Goal: Transaction & Acquisition: Purchase product/service

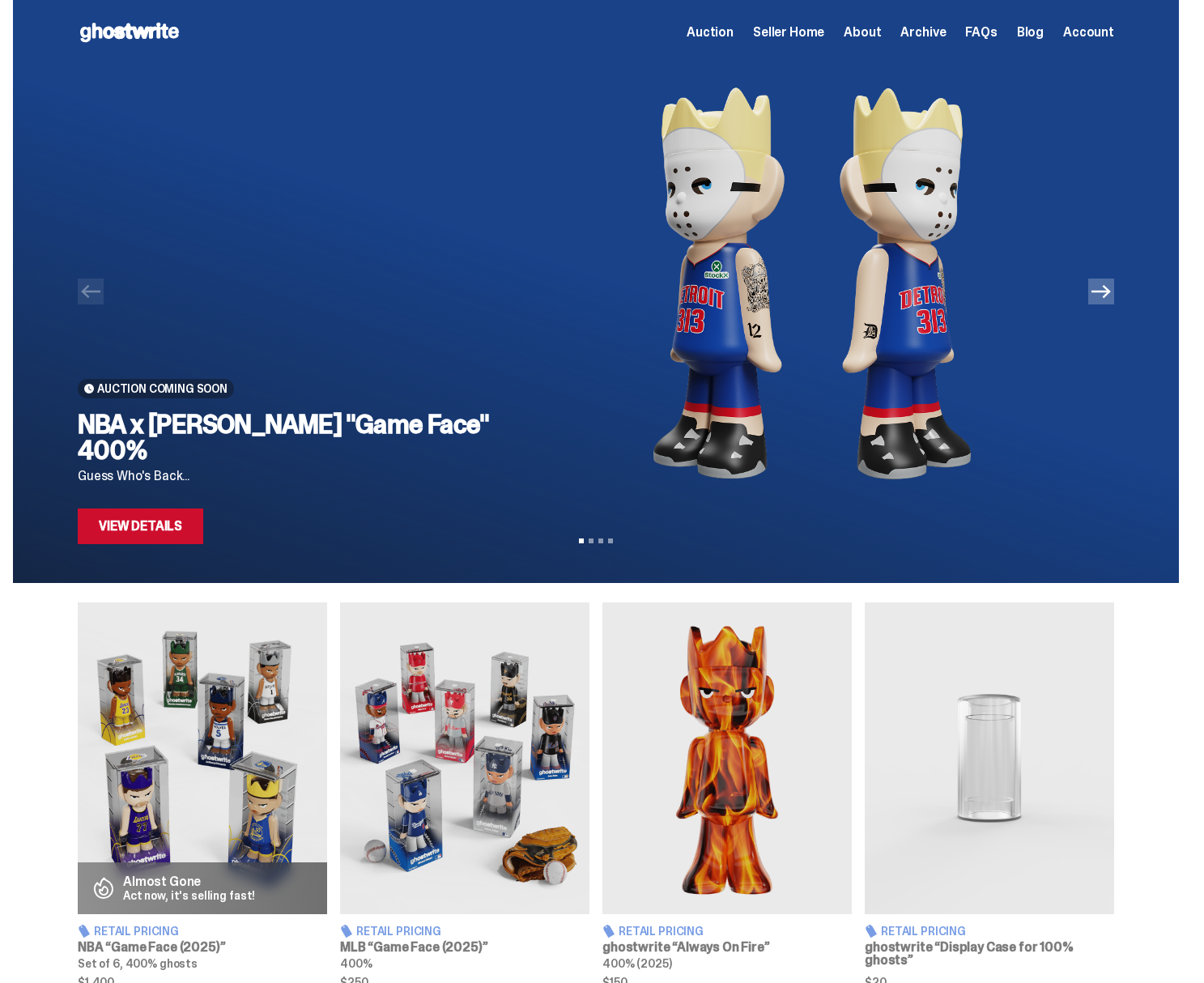
click at [157, 530] on link "View Details" at bounding box center [140, 526] width 125 height 36
click at [1111, 295] on icon "Next" at bounding box center [1101, 292] width 20 height 13
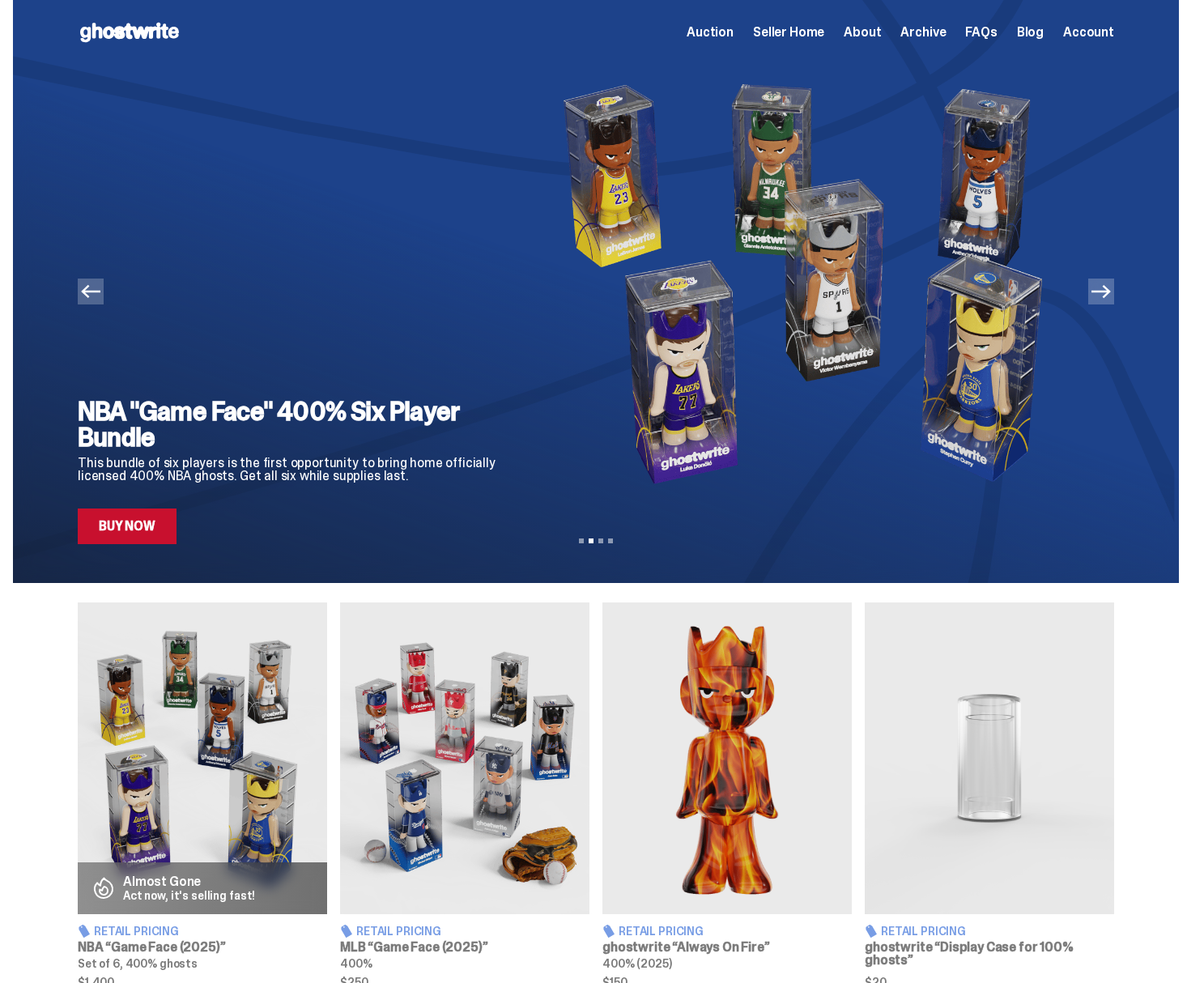
click at [99, 288] on icon "Previous" at bounding box center [91, 292] width 20 height 20
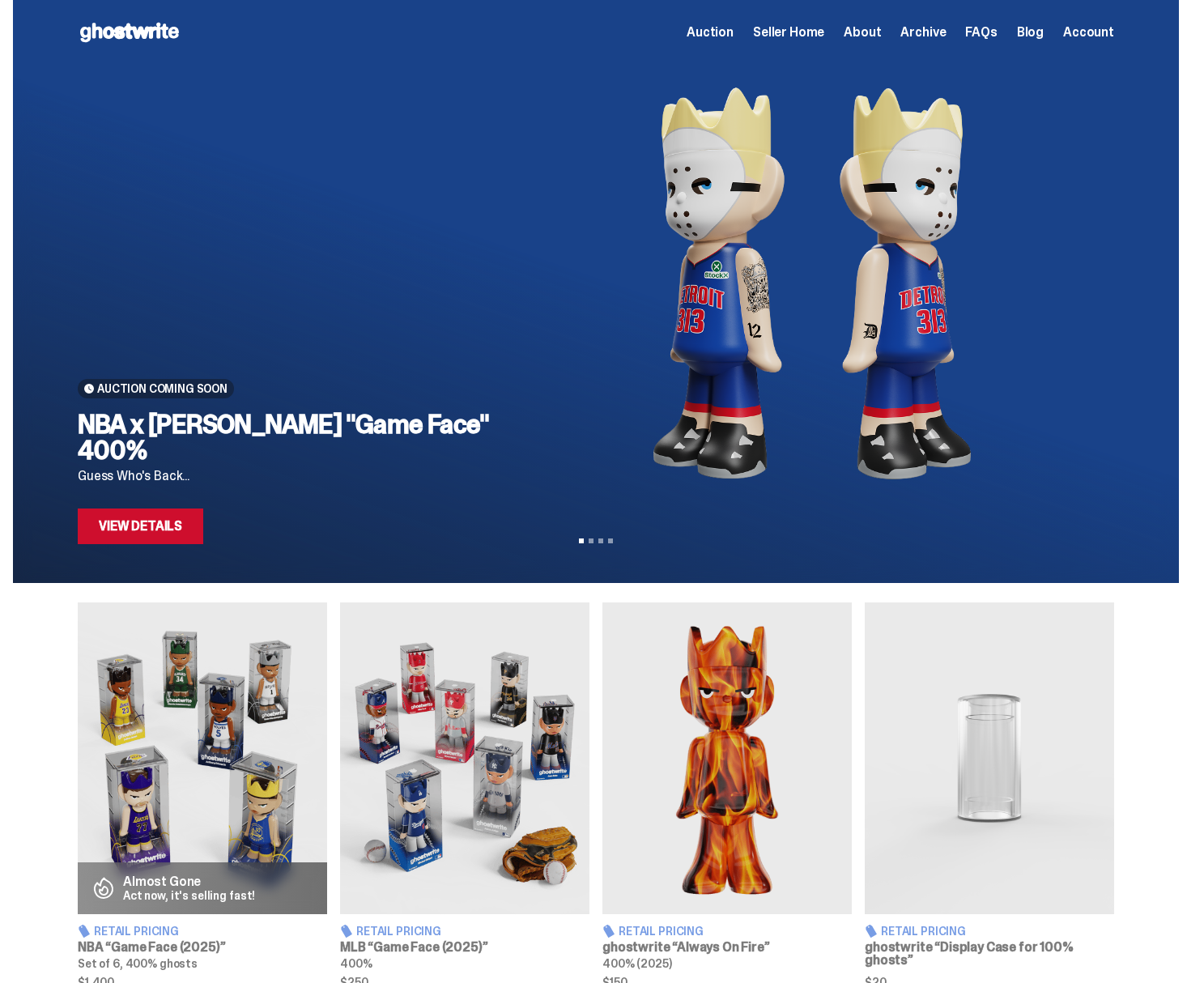
click at [818, 35] on span "Seller Home" at bounding box center [789, 32] width 72 height 13
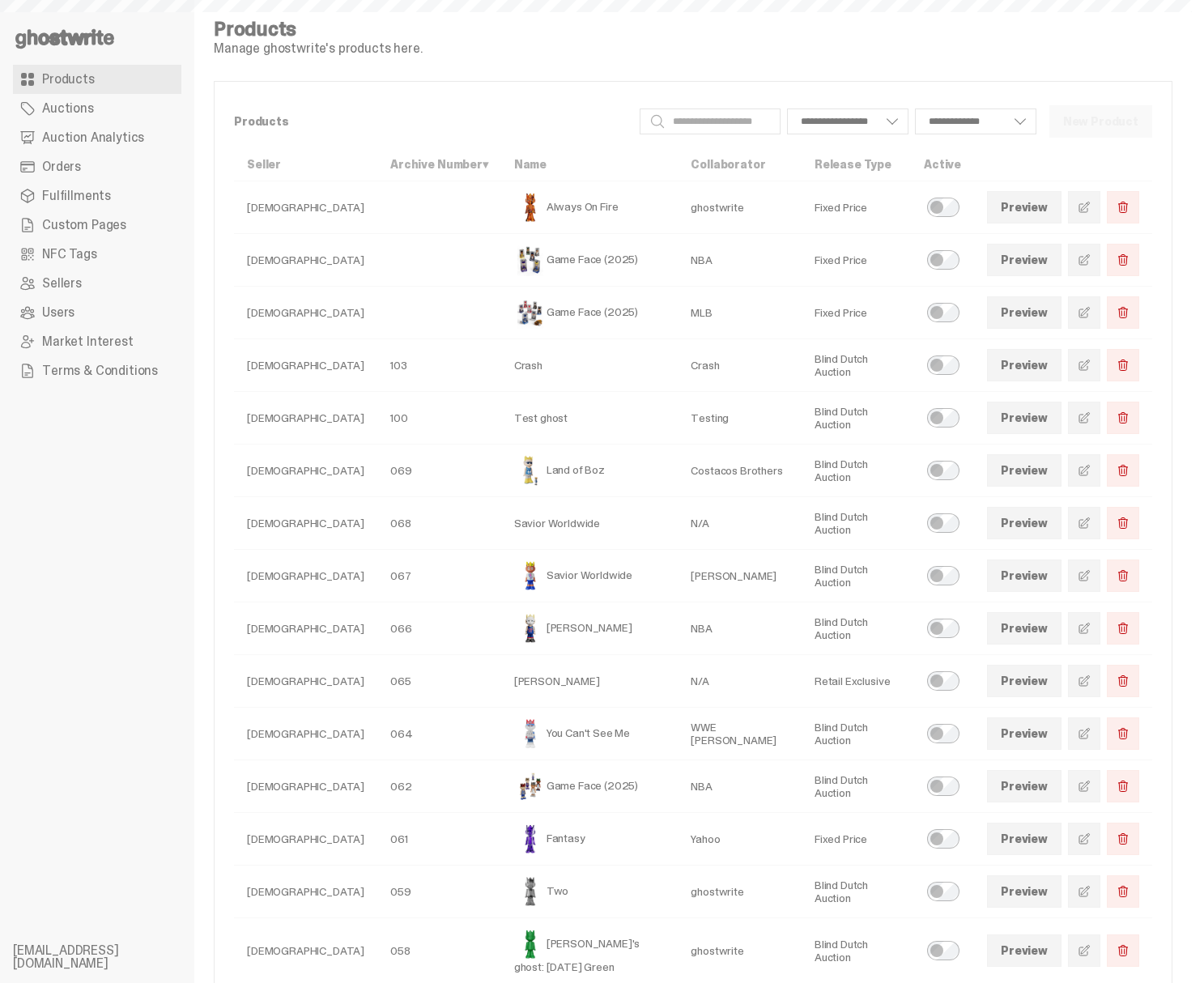
select select
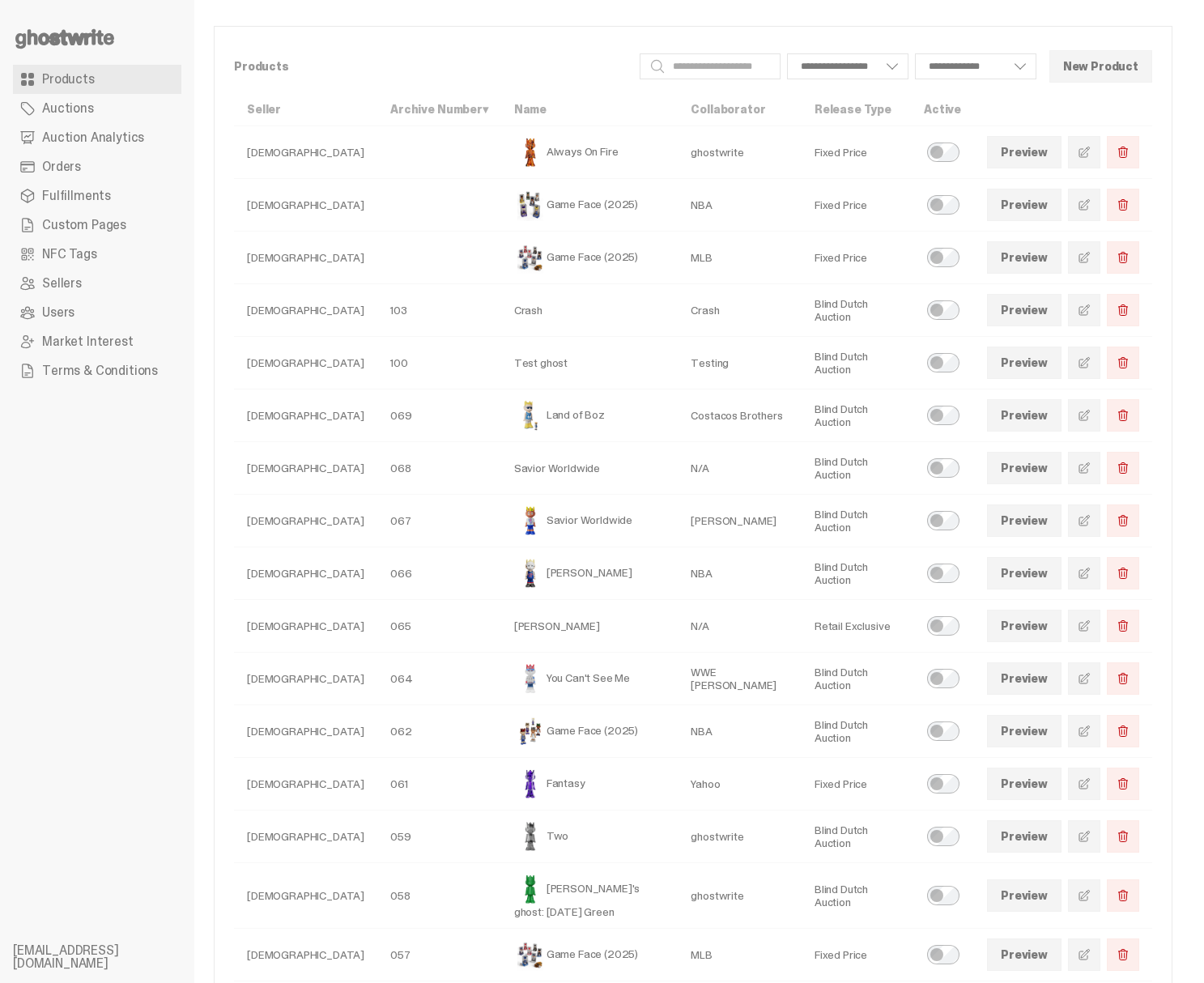
scroll to position [64, 0]
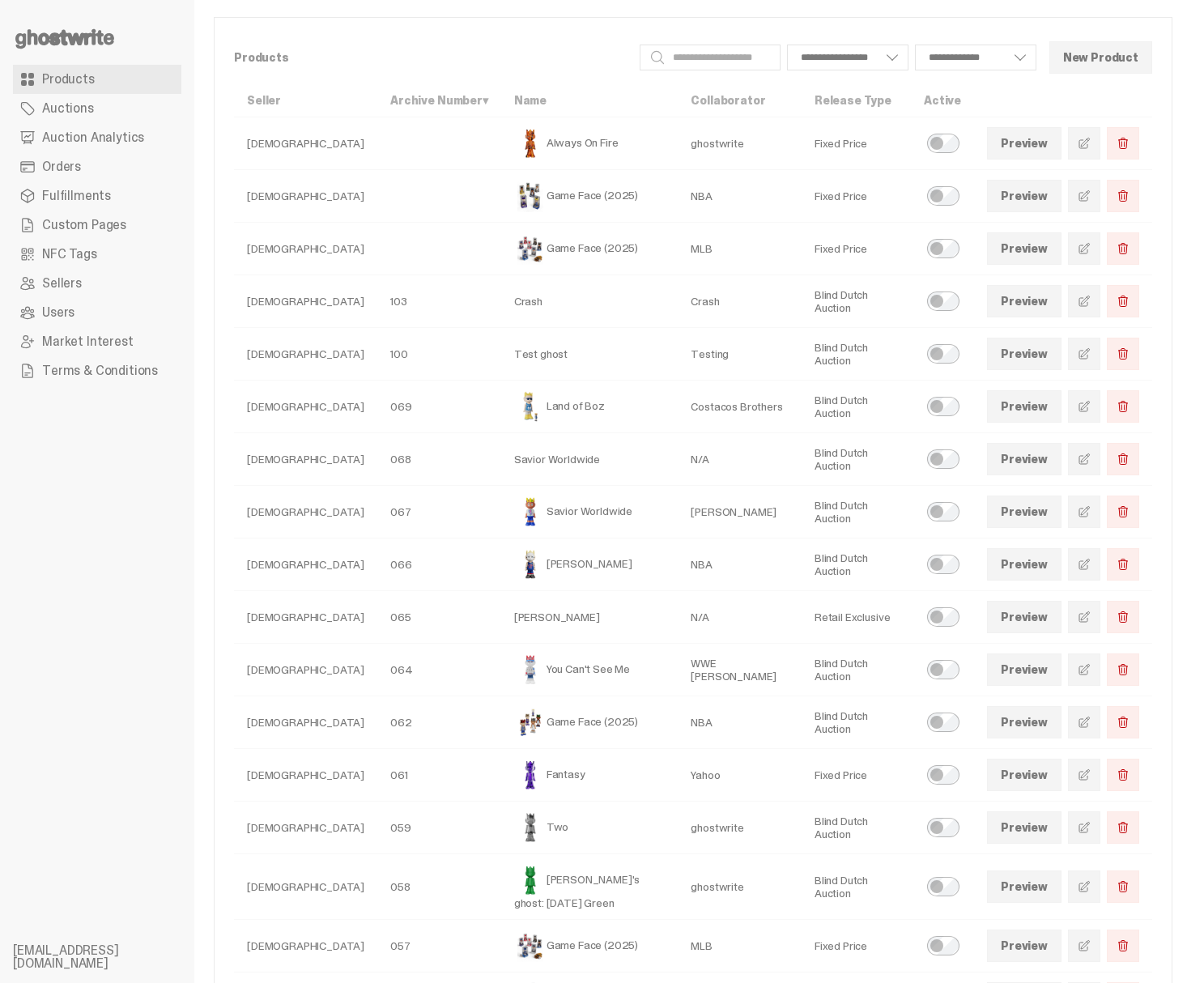
click at [1090, 566] on span at bounding box center [1084, 564] width 13 height 13
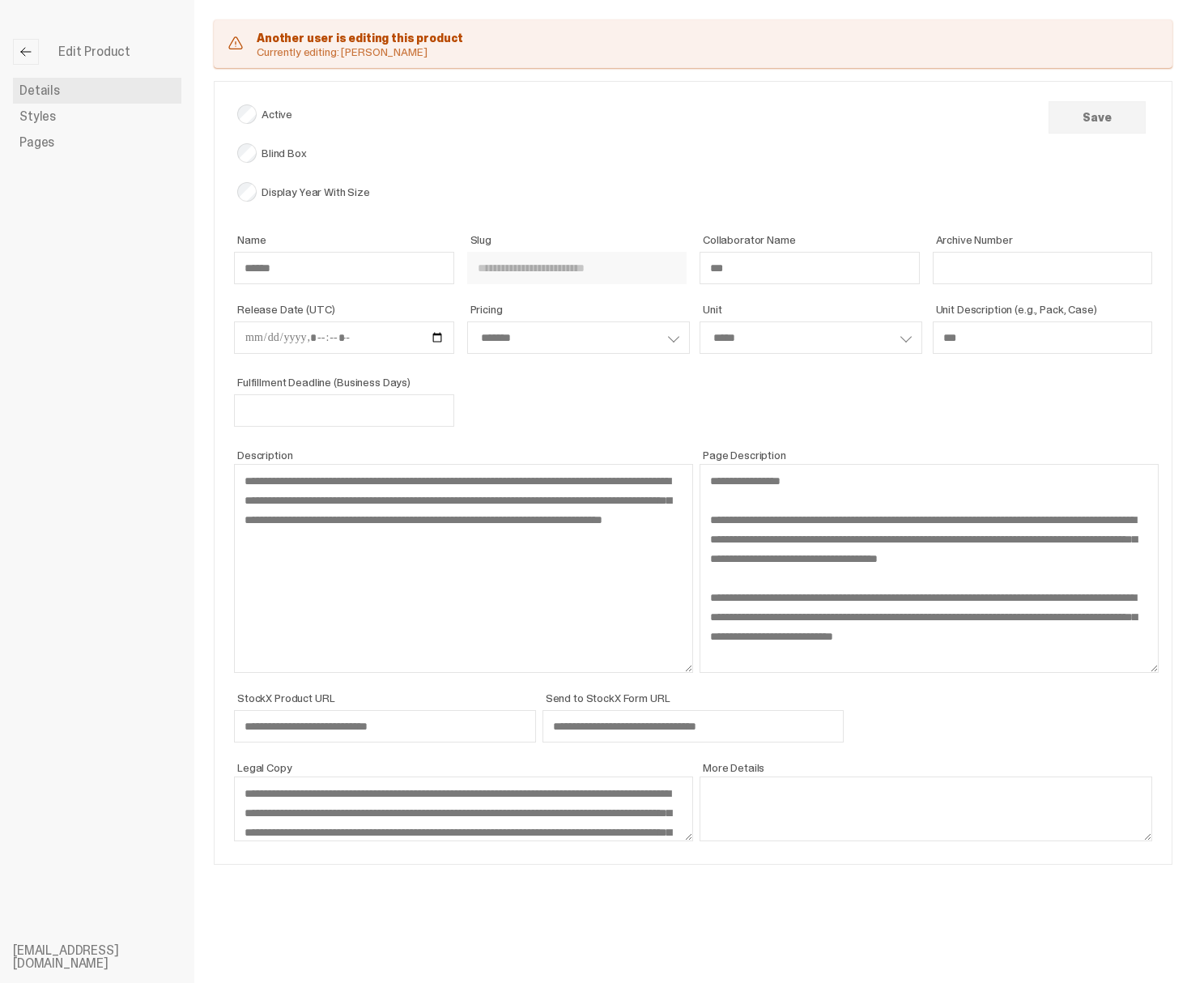
click at [52, 145] on span "Pages" at bounding box center [37, 142] width 35 height 13
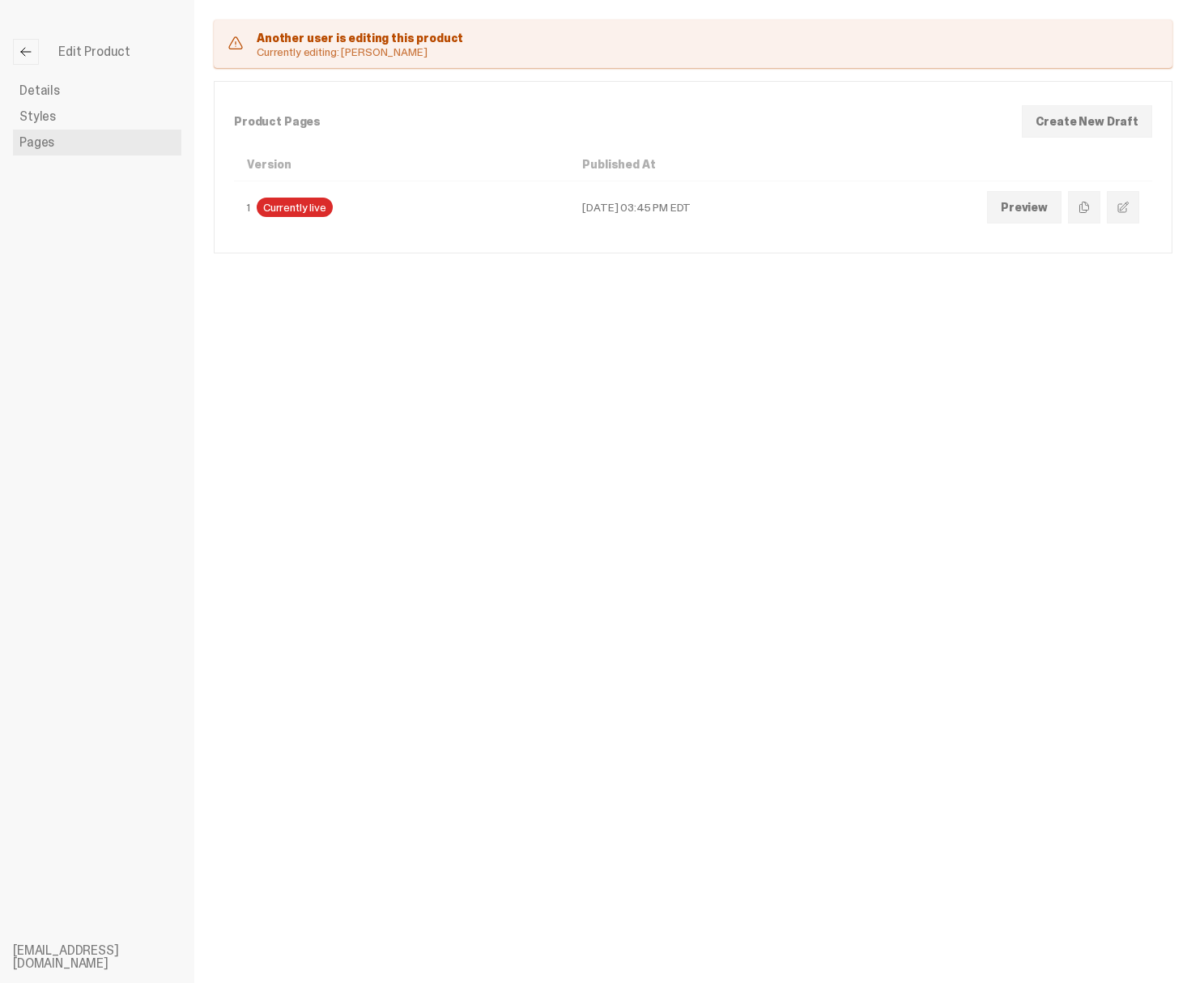
click at [51, 123] on span "Styles" at bounding box center [38, 116] width 37 height 13
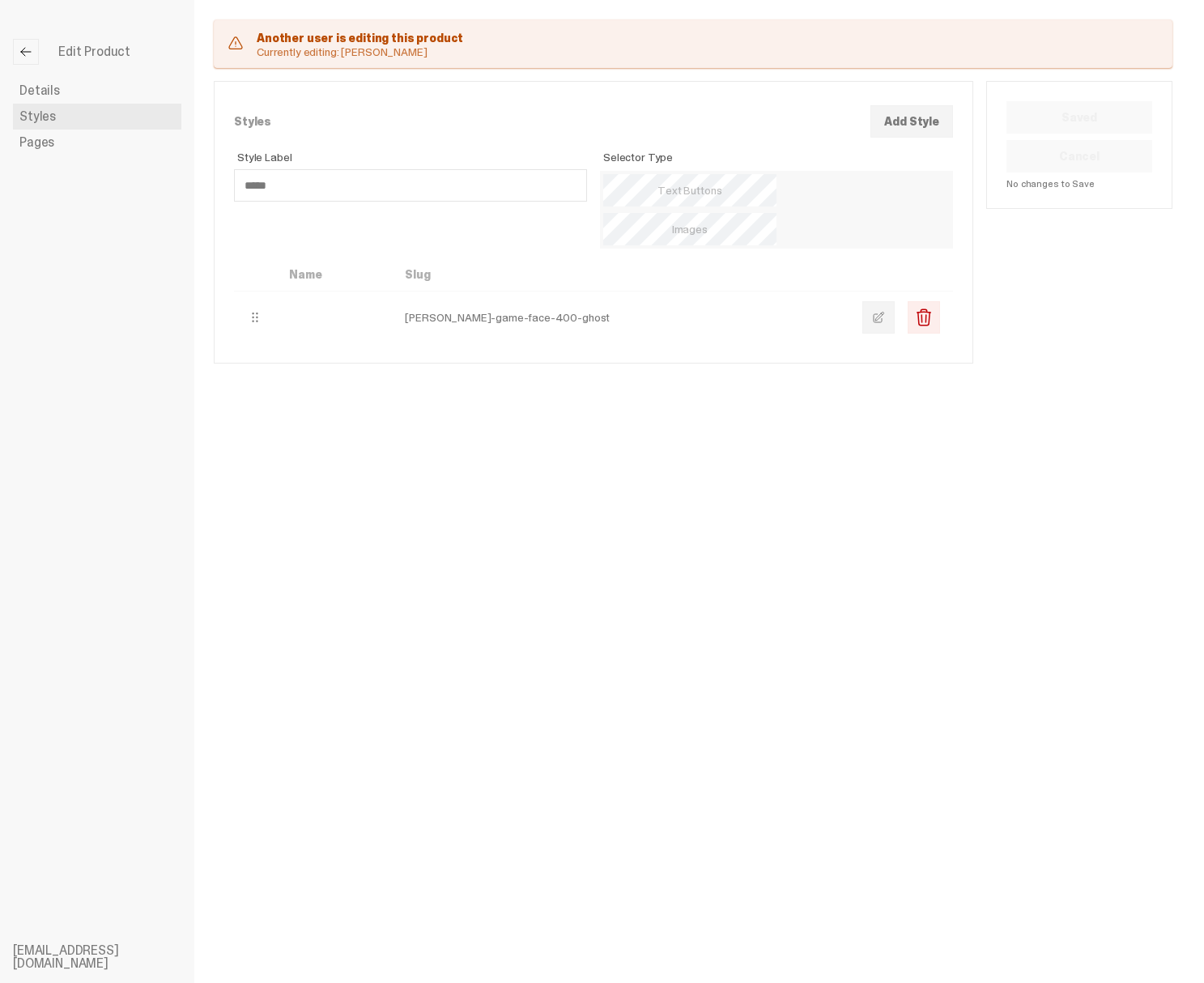
click at [59, 140] on link "Pages" at bounding box center [97, 142] width 168 height 26
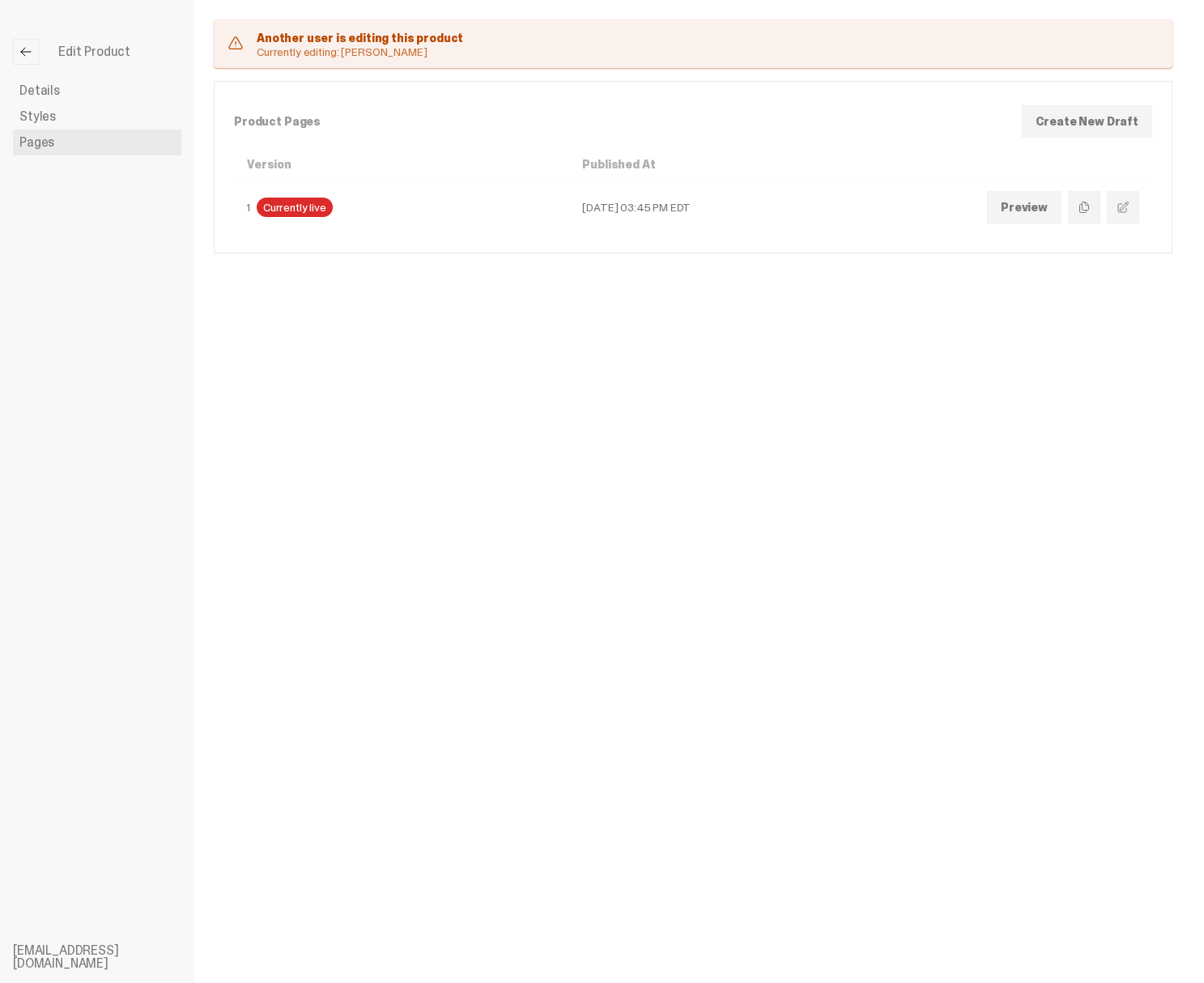
click at [1130, 209] on span at bounding box center [1123, 207] width 13 height 13
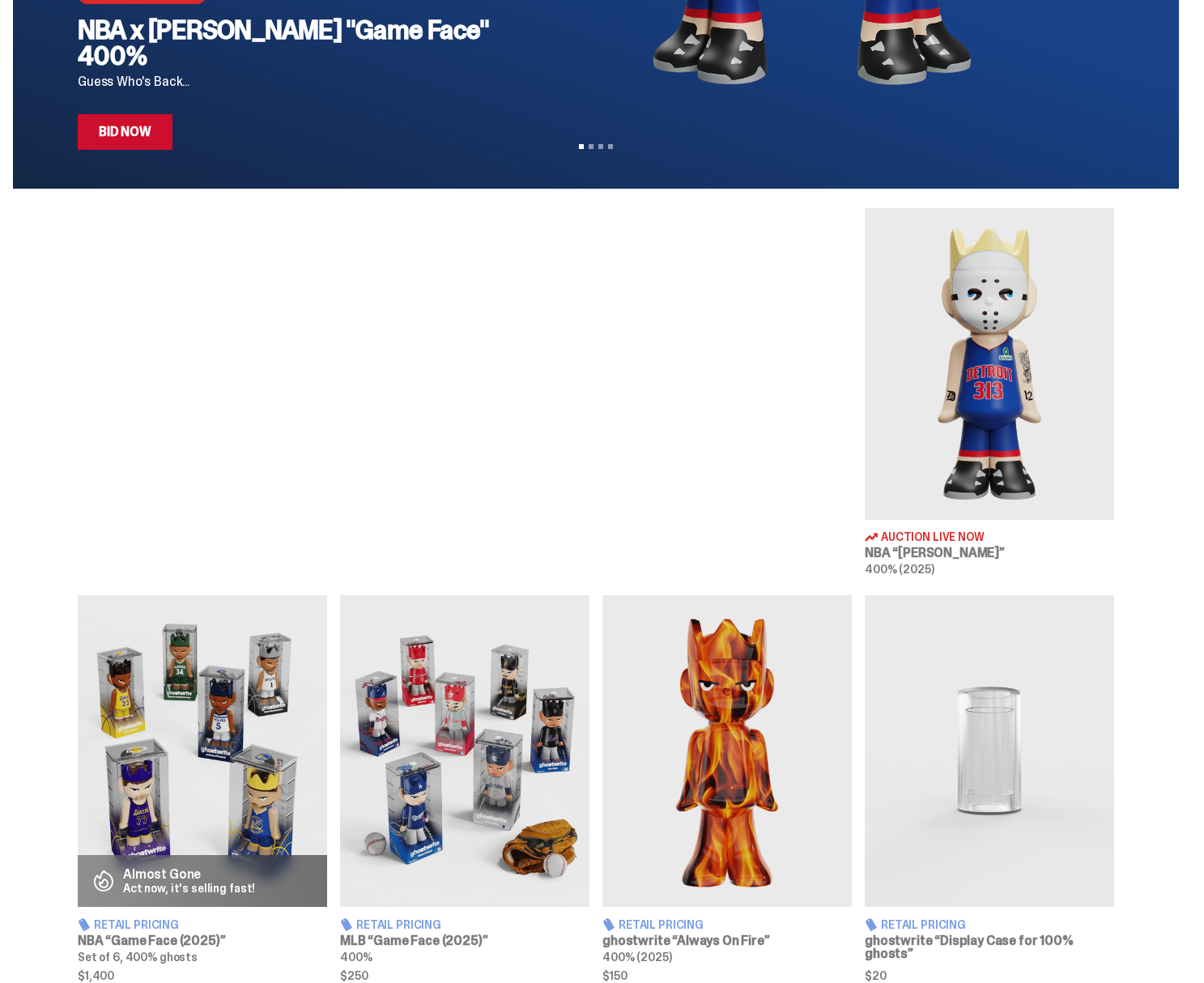
scroll to position [483, 0]
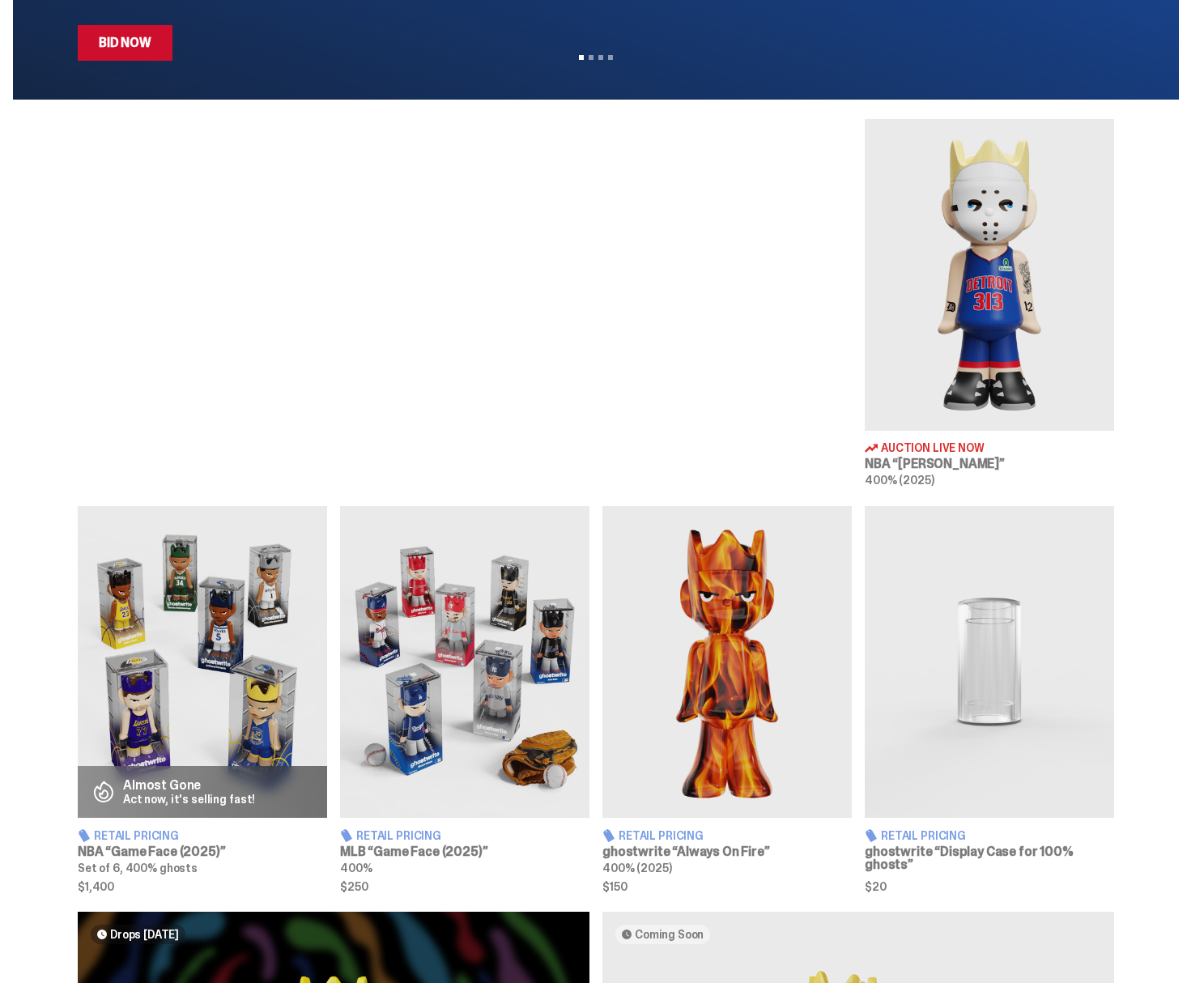
click at [993, 335] on img at bounding box center [989, 275] width 250 height 311
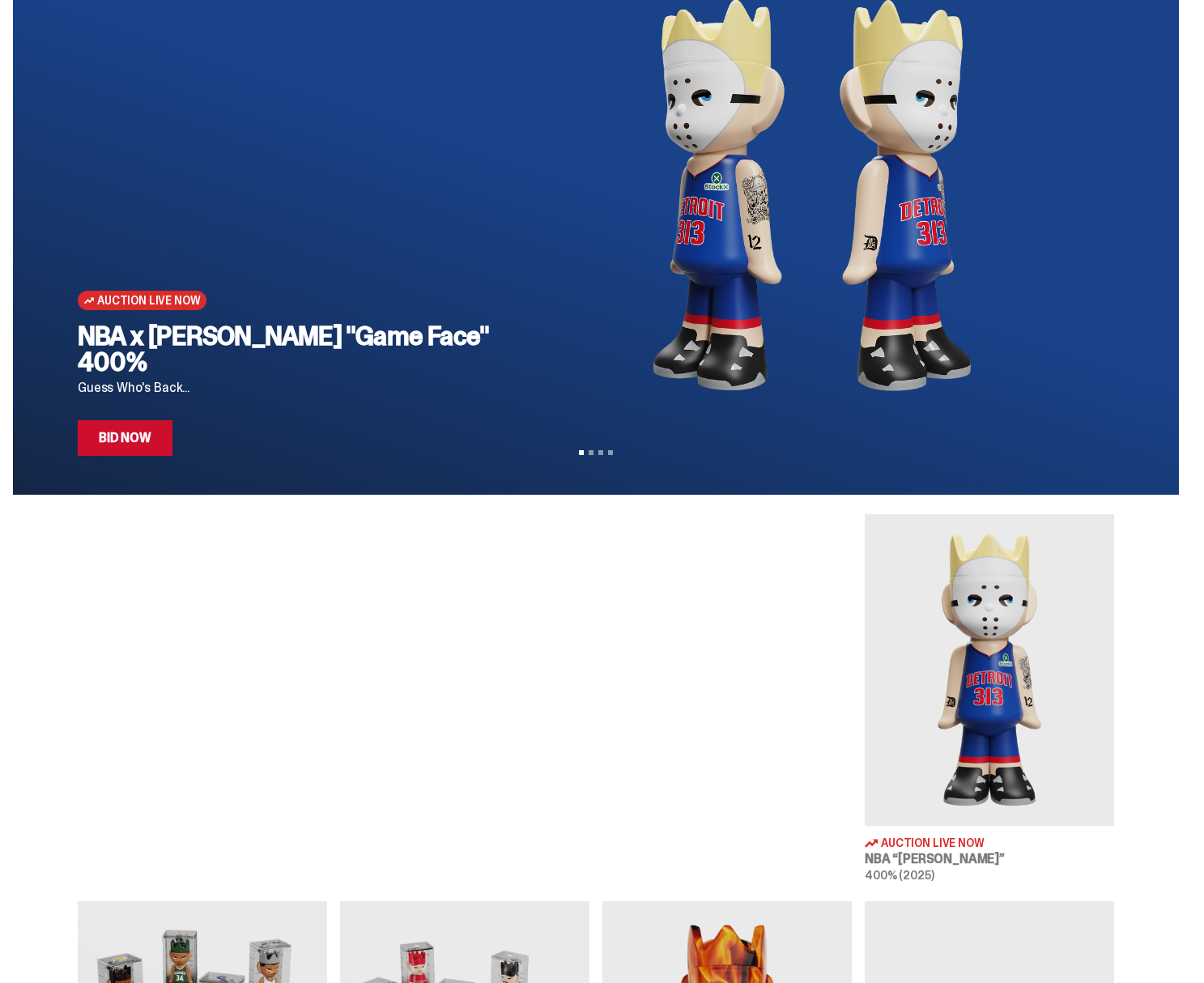
scroll to position [246, 0]
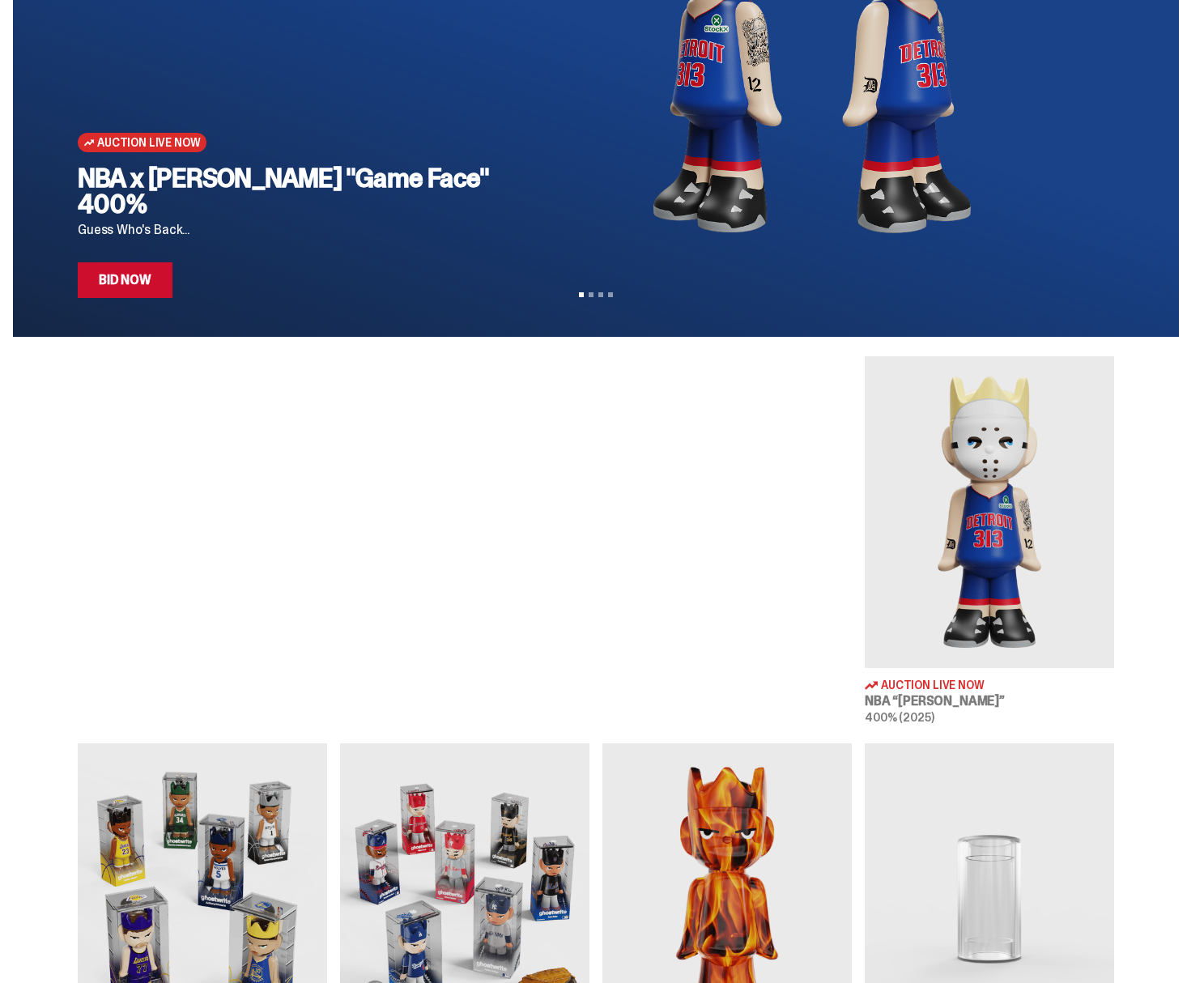
click at [1038, 527] on img at bounding box center [989, 512] width 250 height 311
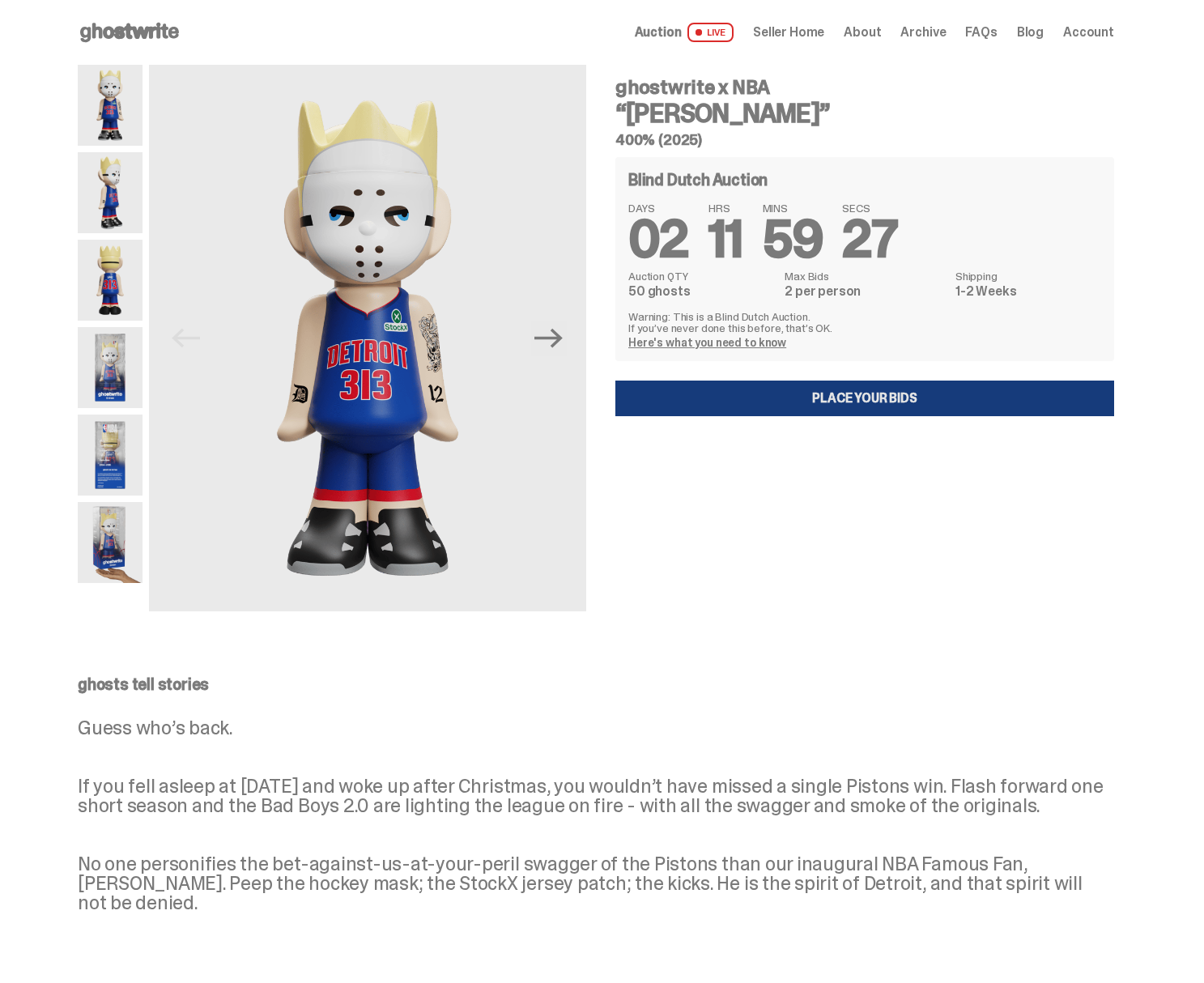
click at [788, 388] on link "Place your Bids" at bounding box center [865, 398] width 499 height 36
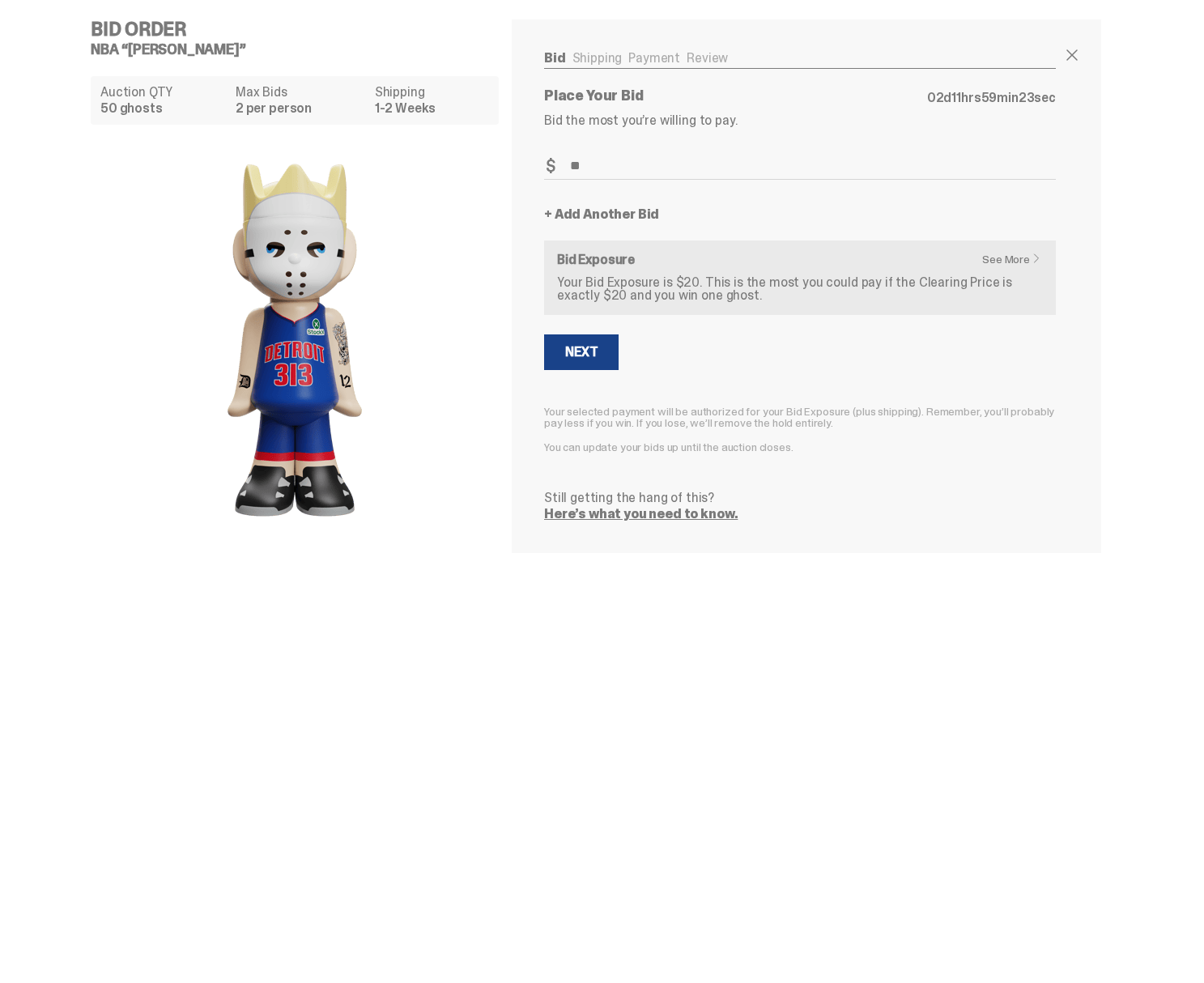
type input "**"
click at [606, 217] on link "+ Add Another Bid" at bounding box center [601, 215] width 115 height 13
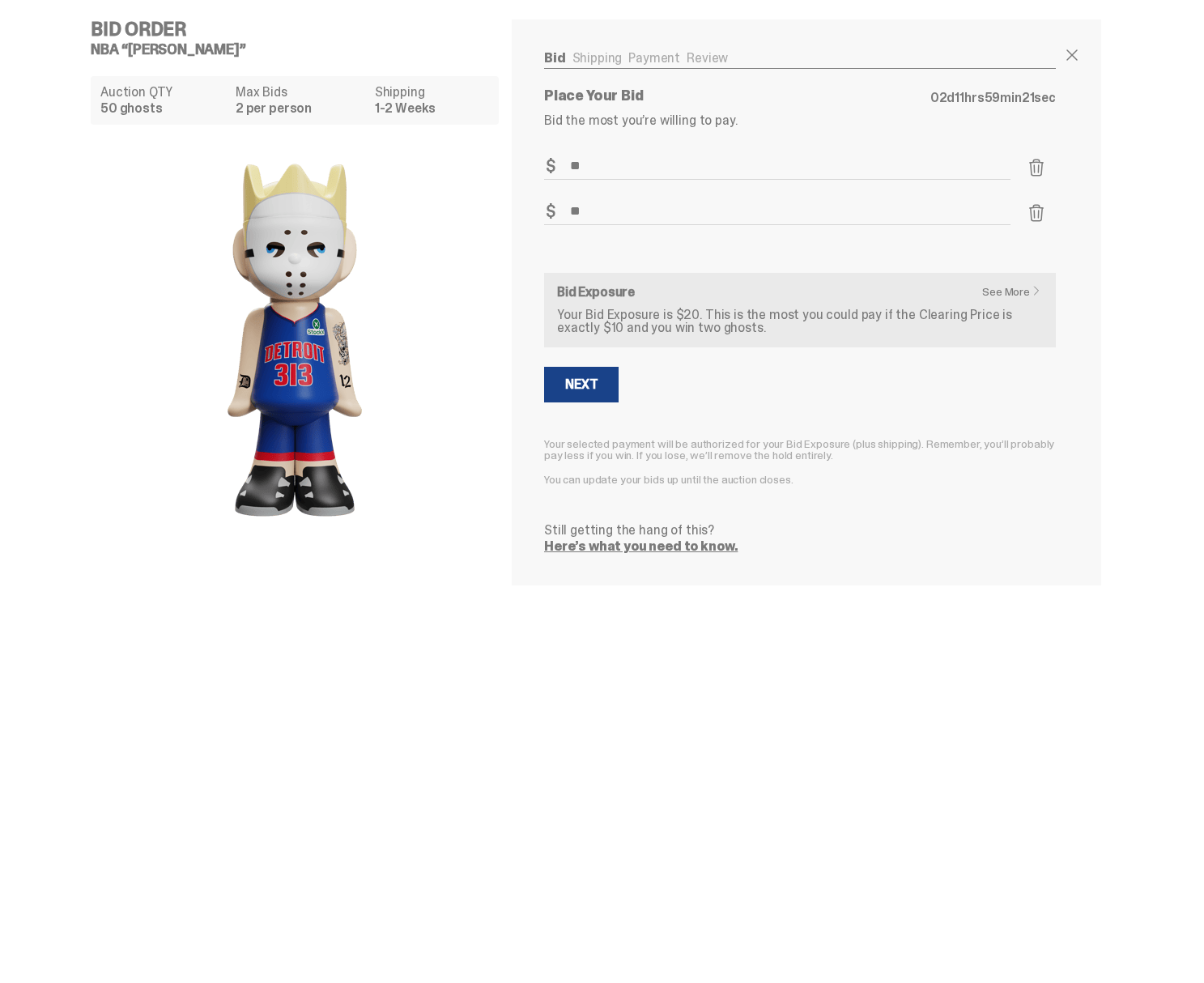
type input "**"
click at [598, 244] on form "Bid Amount $ ** Bid Quantity Qty * Bid Amount $ ** Bid Quantity Qty * See More …" at bounding box center [800, 352] width 512 height 400
click at [626, 320] on p "Your Bid Exposure is $20. This is the most you could pay if the Clearing Price …" at bounding box center [800, 321] width 486 height 26
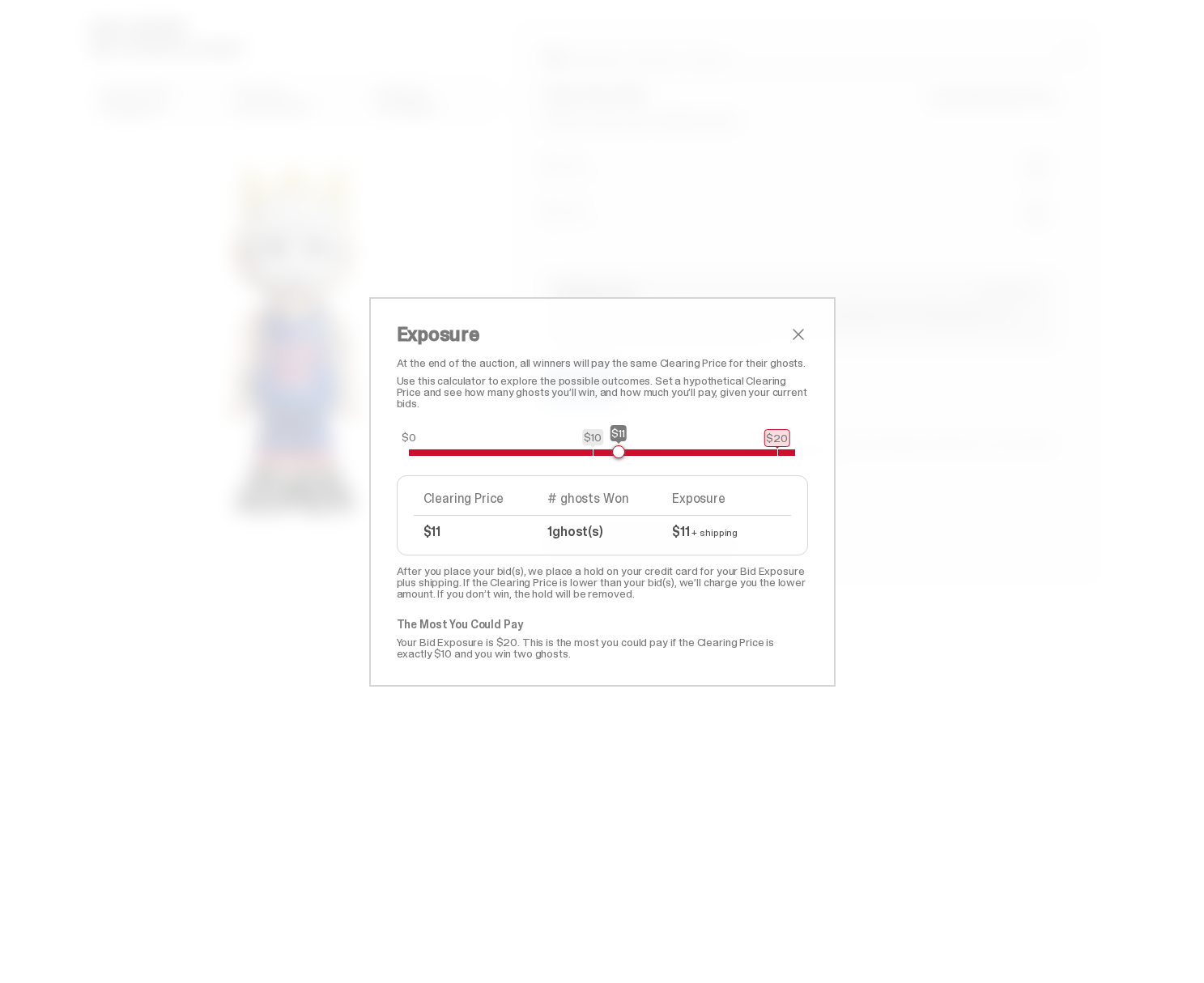
drag, startPoint x: 459, startPoint y: 452, endPoint x: 675, endPoint y: 451, distance: 216.0
click at [675, 451] on div "$0 $10 $20 $11" at bounding box center [602, 452] width 387 height 6
click at [805, 331] on span "close" at bounding box center [799, 335] width 20 height 20
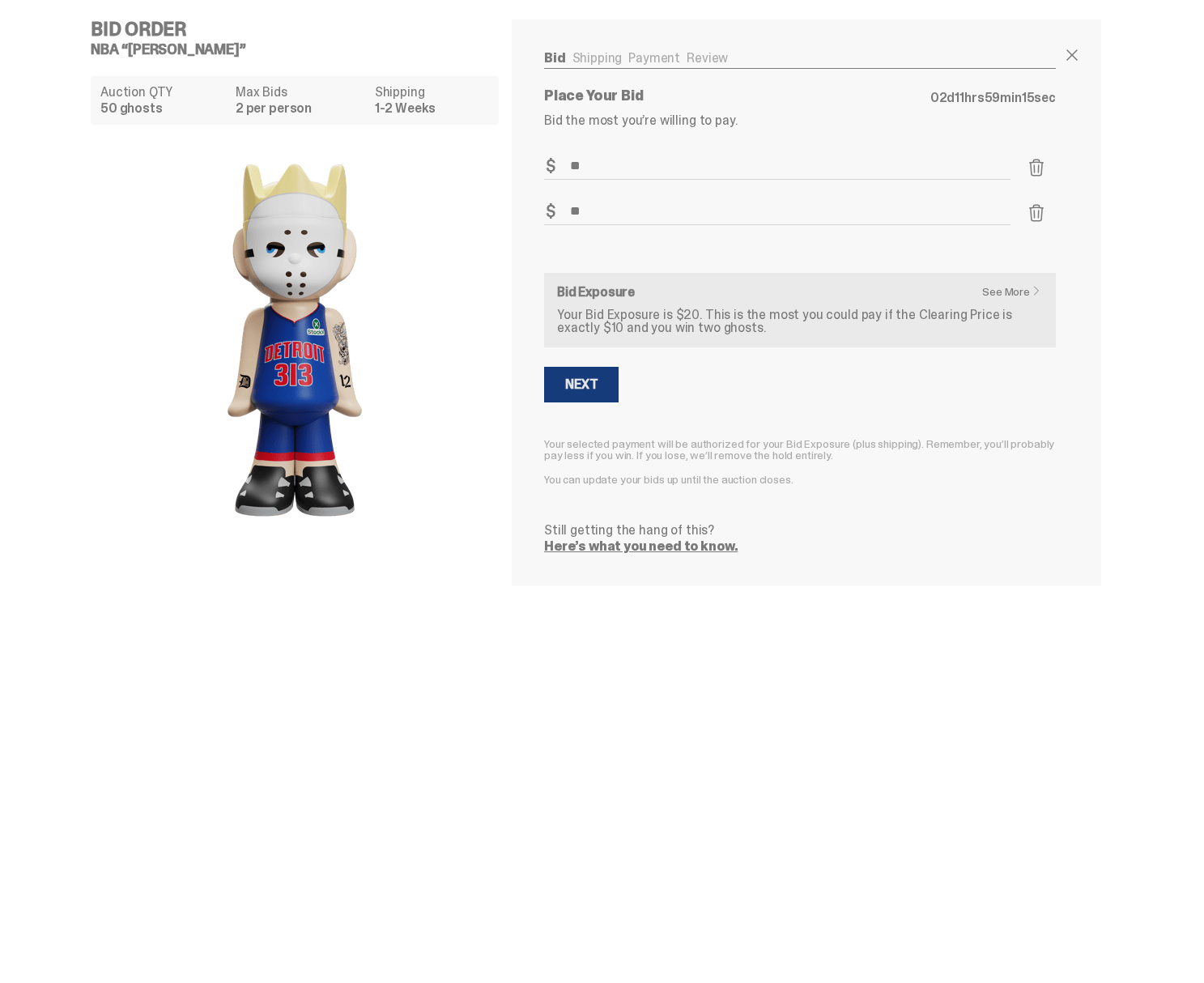
click at [593, 391] on div "Next" at bounding box center [581, 385] width 32 height 13
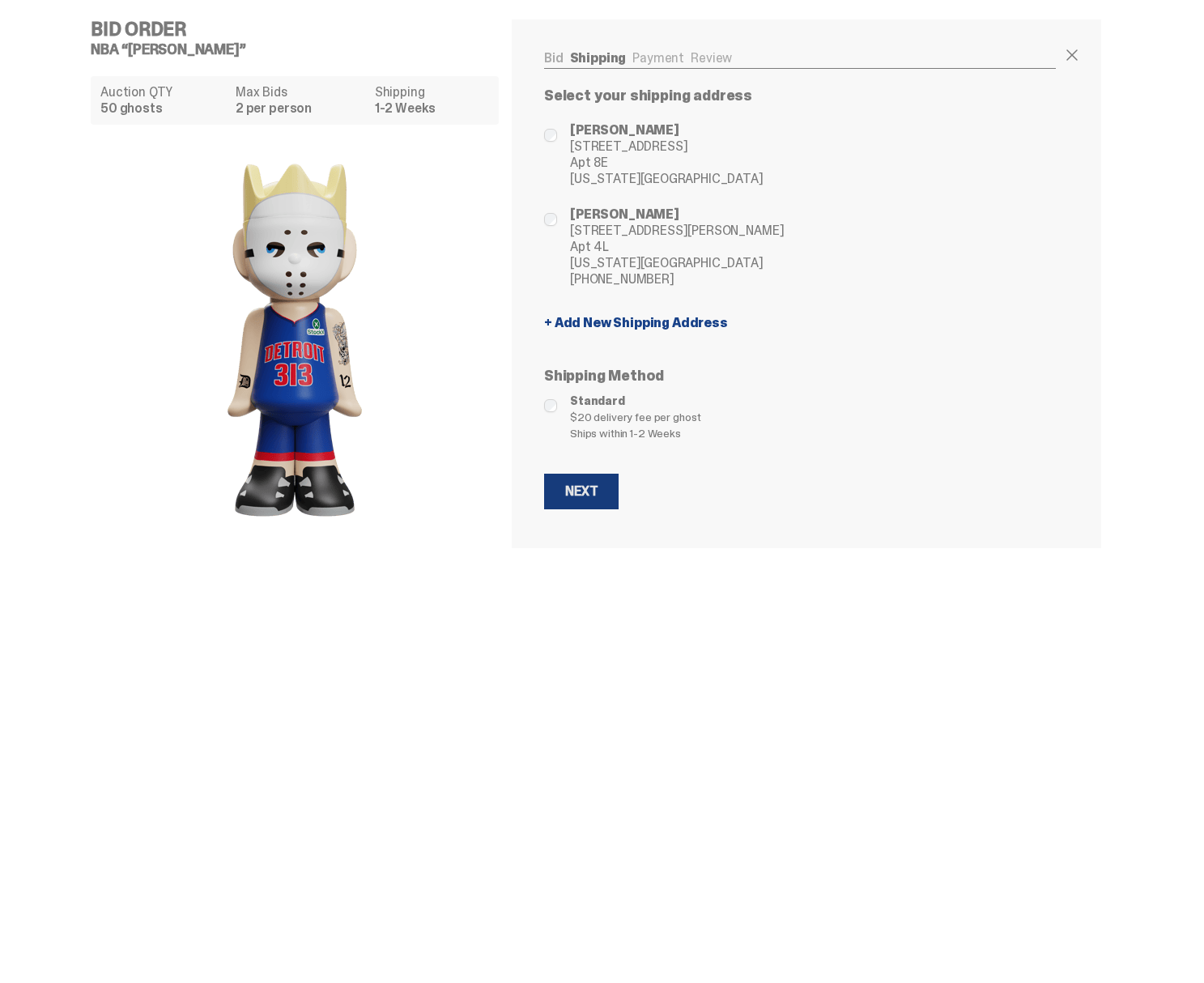
click at [580, 485] on div "Next" at bounding box center [581, 491] width 32 height 13
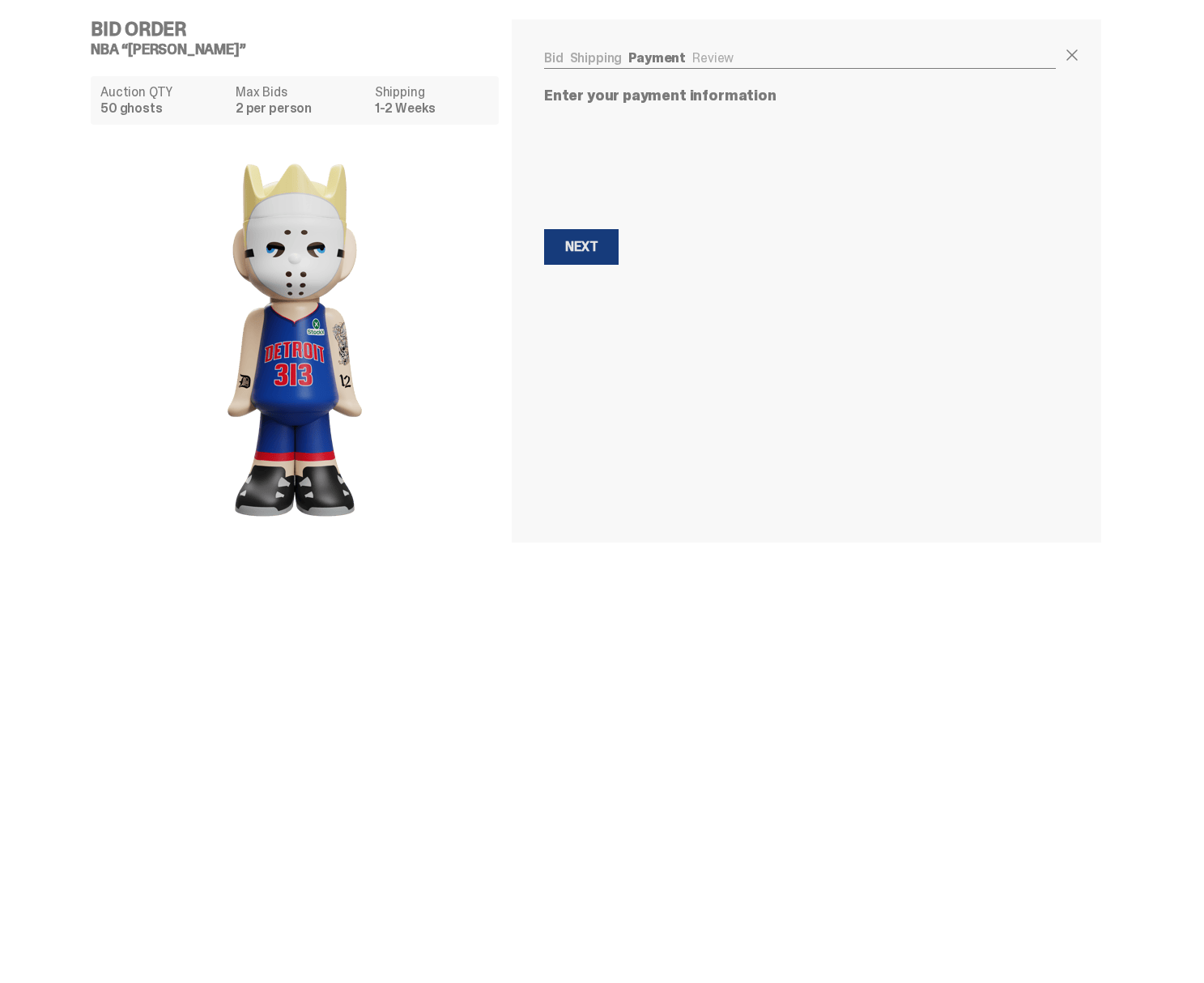
click at [591, 256] on button "Next Next" at bounding box center [581, 247] width 74 height 36
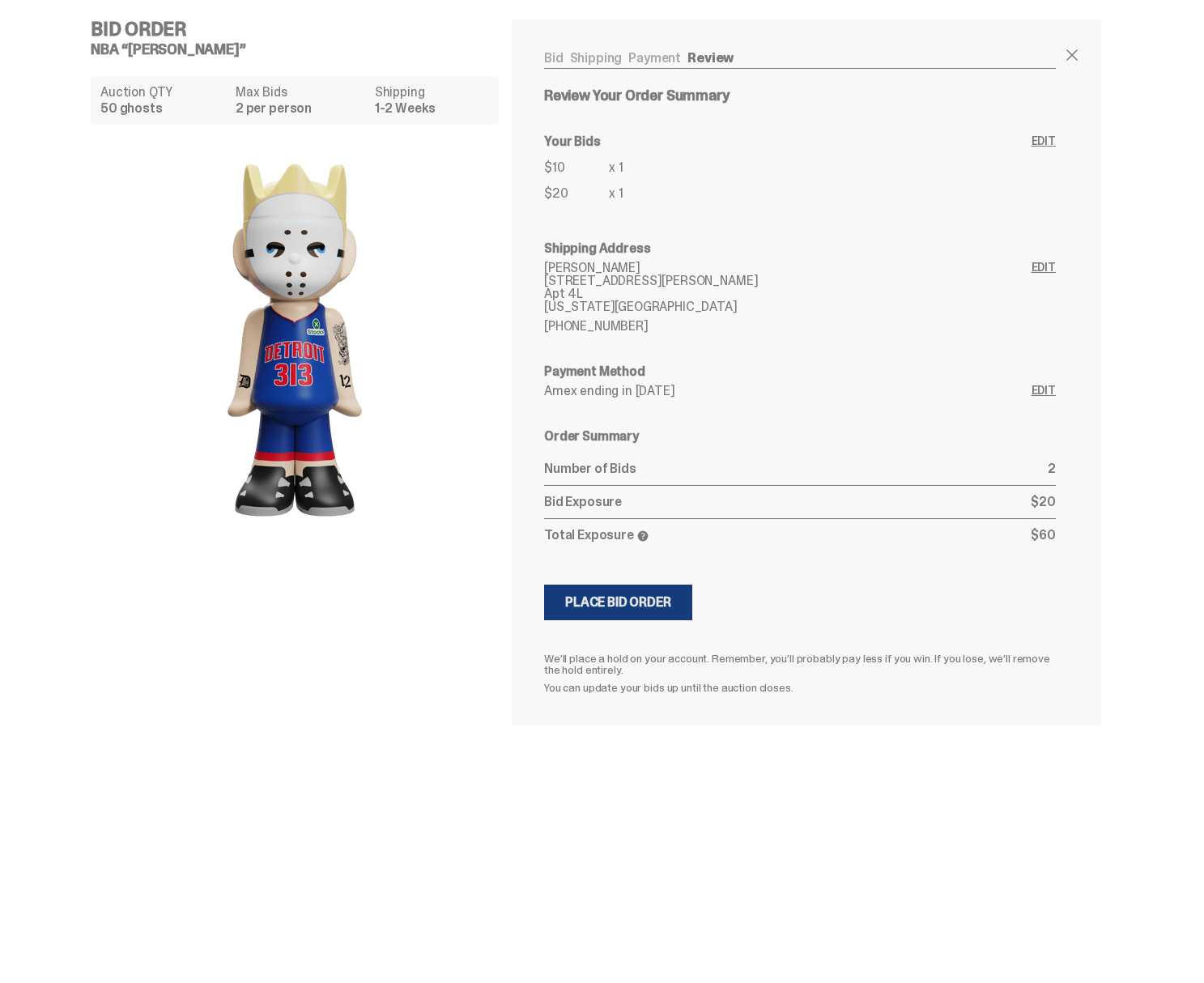
click at [606, 606] on div "Place Bid Order" at bounding box center [618, 602] width 106 height 13
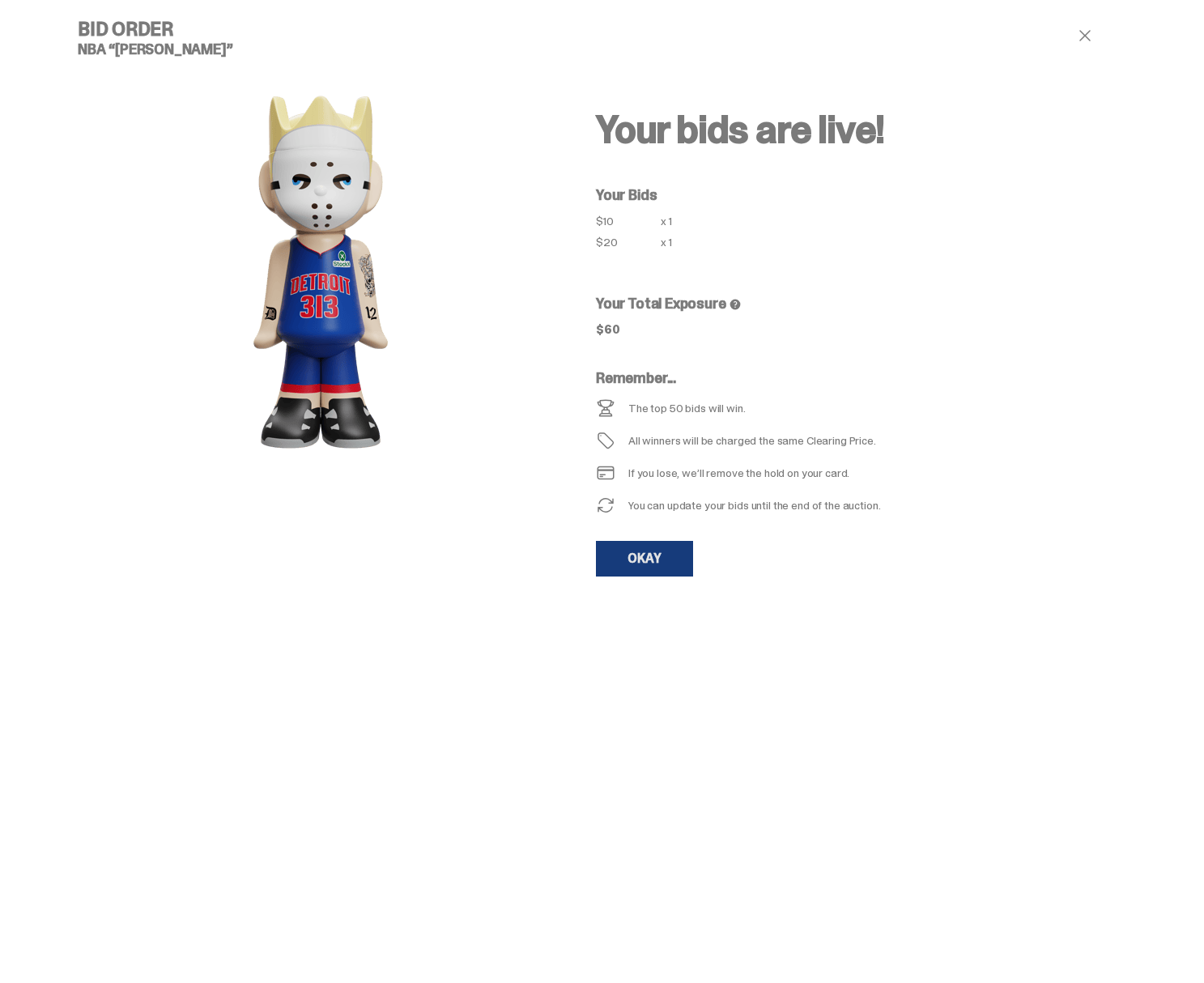
click at [644, 547] on link "OKAY" at bounding box center [644, 559] width 98 height 36
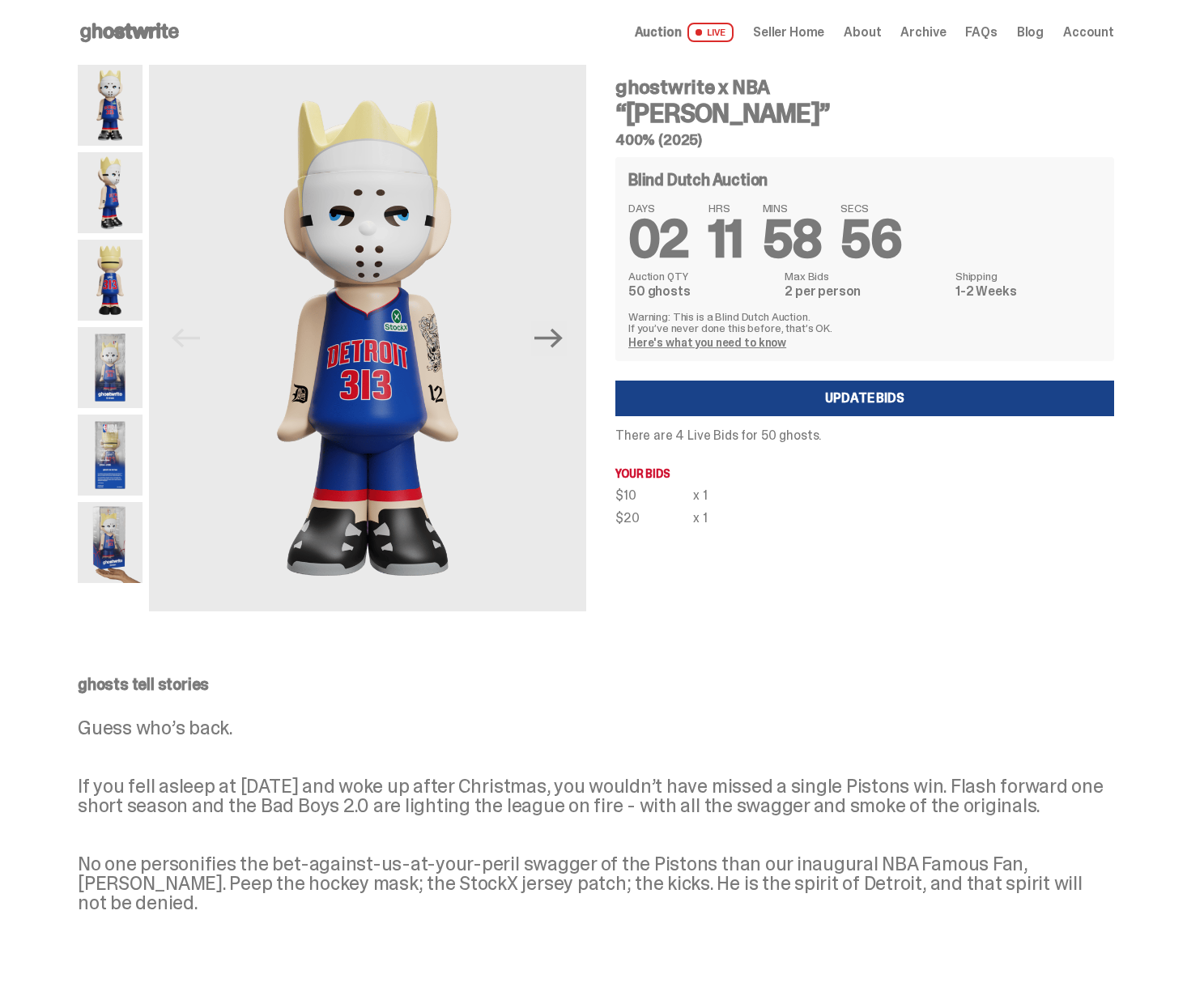
click at [124, 35] on use at bounding box center [130, 32] width 98 height 20
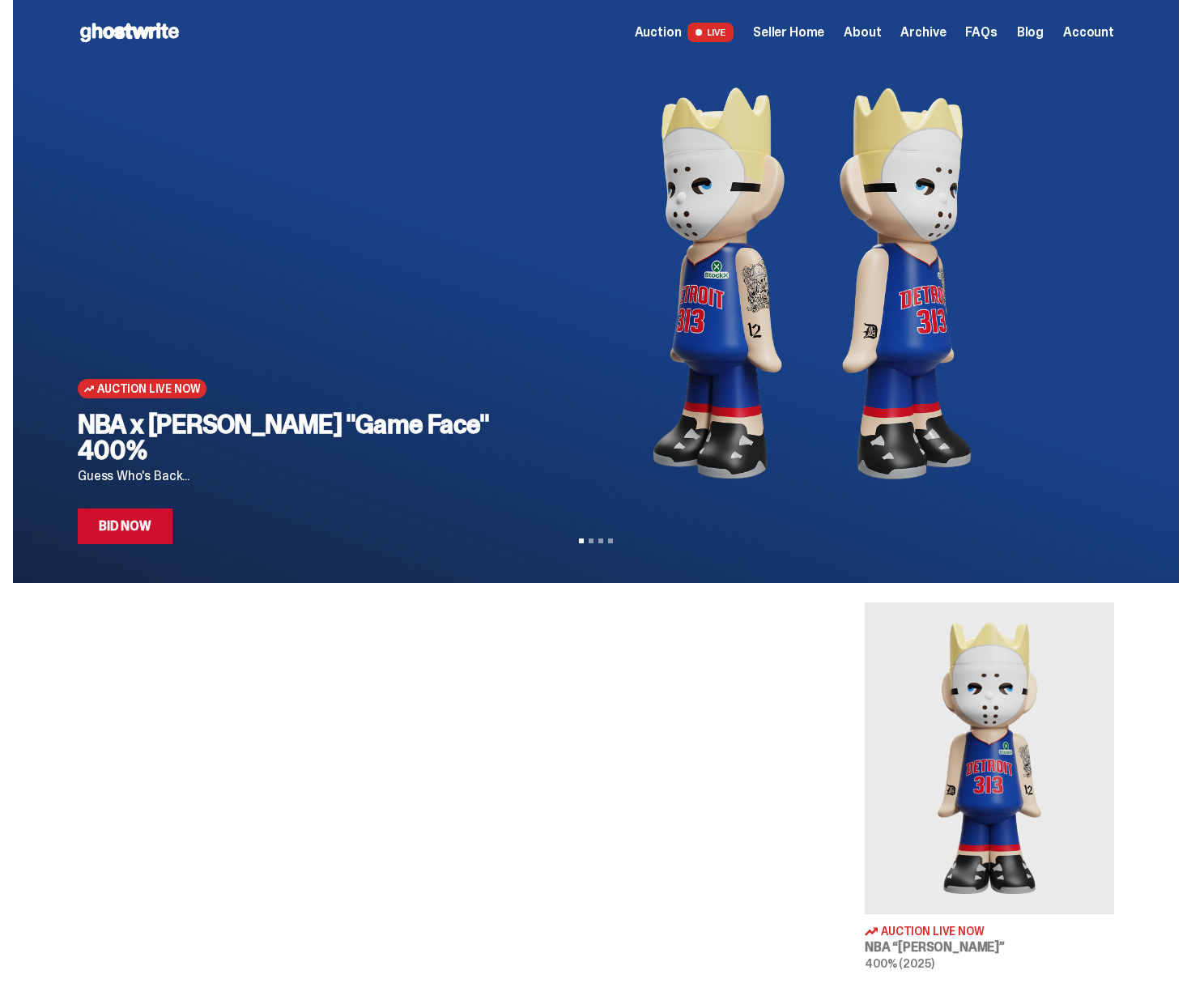
click at [824, 33] on span "Seller Home" at bounding box center [789, 32] width 72 height 13
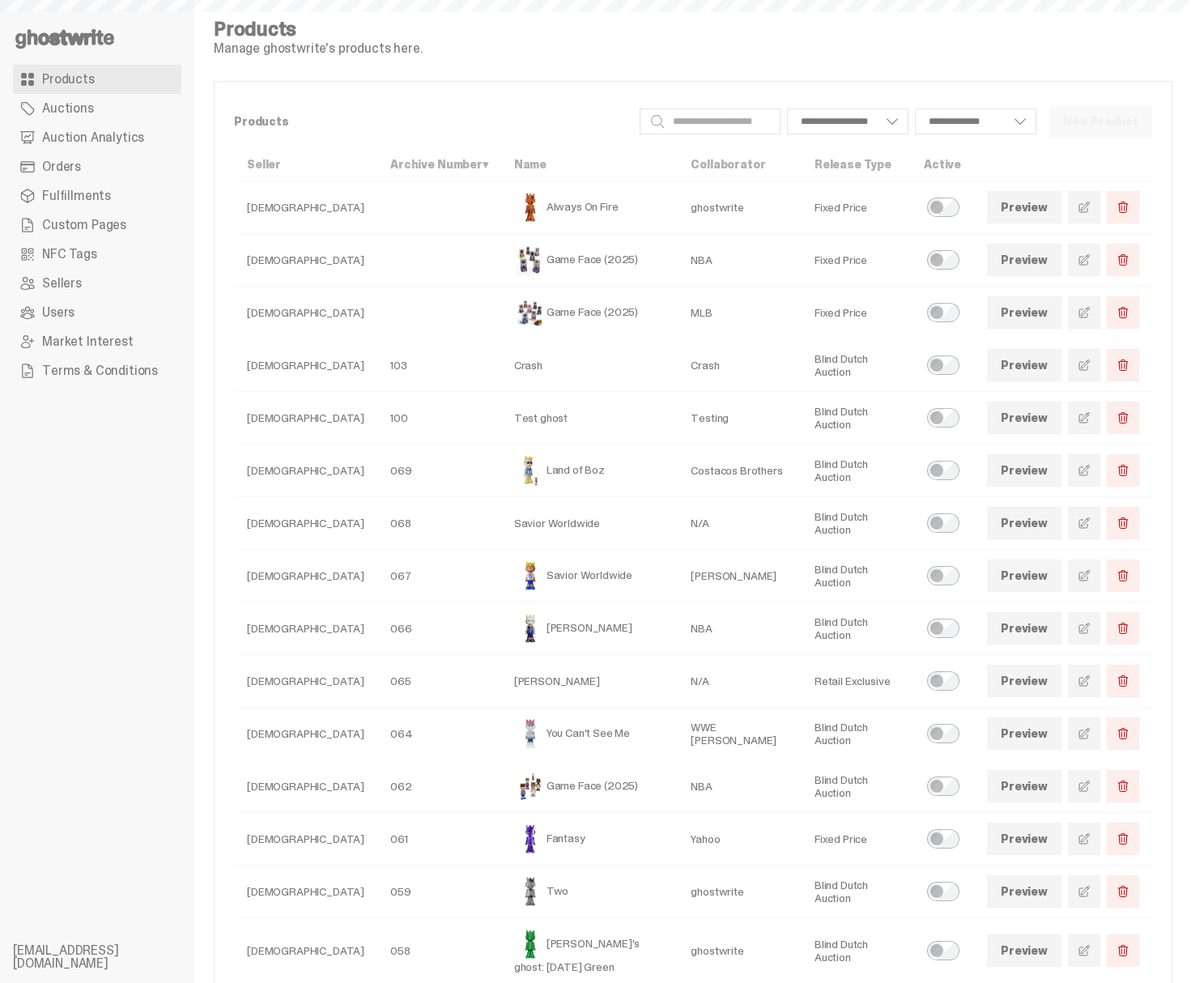
select select
click at [64, 222] on span "Custom Pages" at bounding box center [84, 225] width 84 height 13
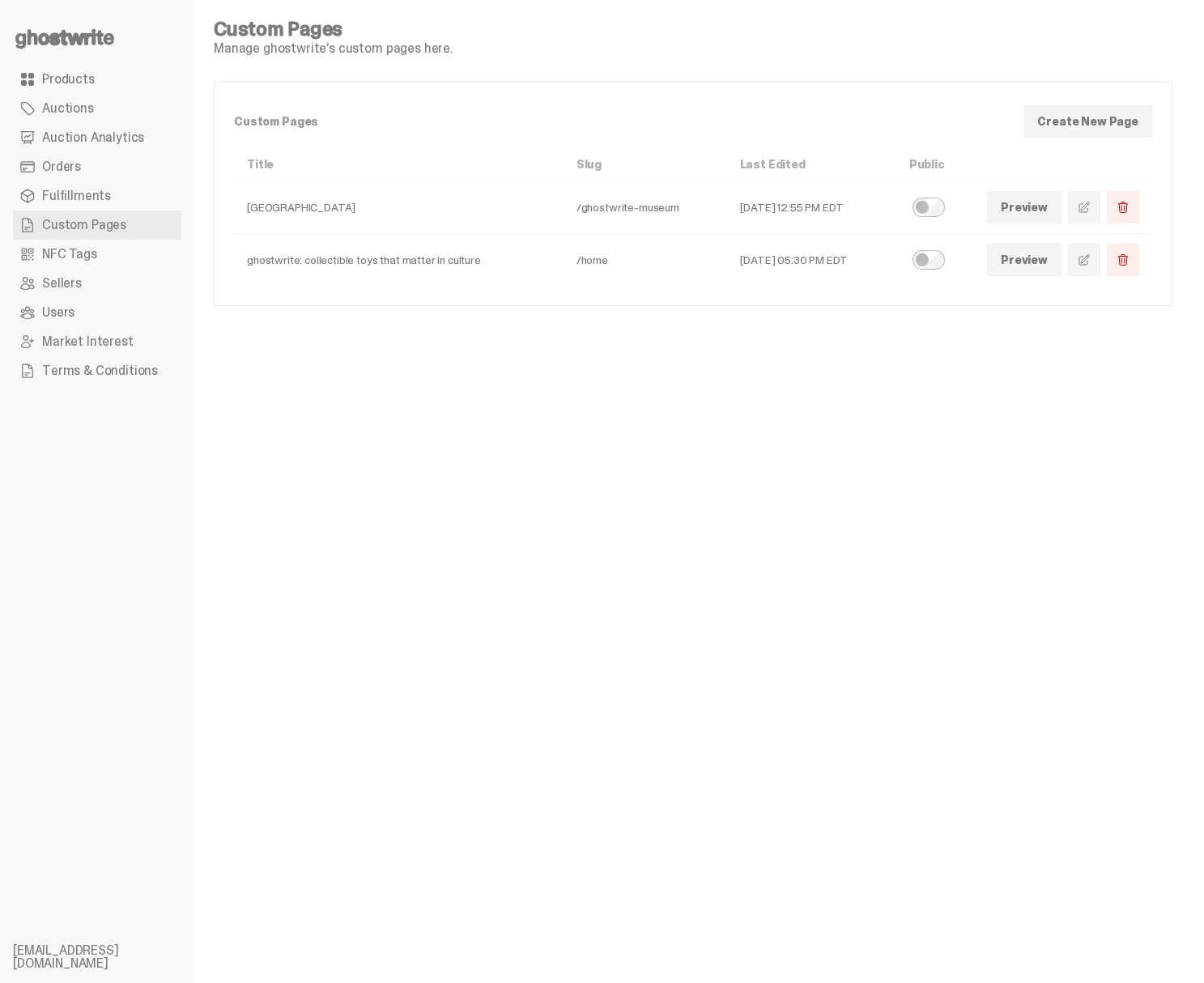
click at [1090, 256] on span at bounding box center [1084, 259] width 13 height 13
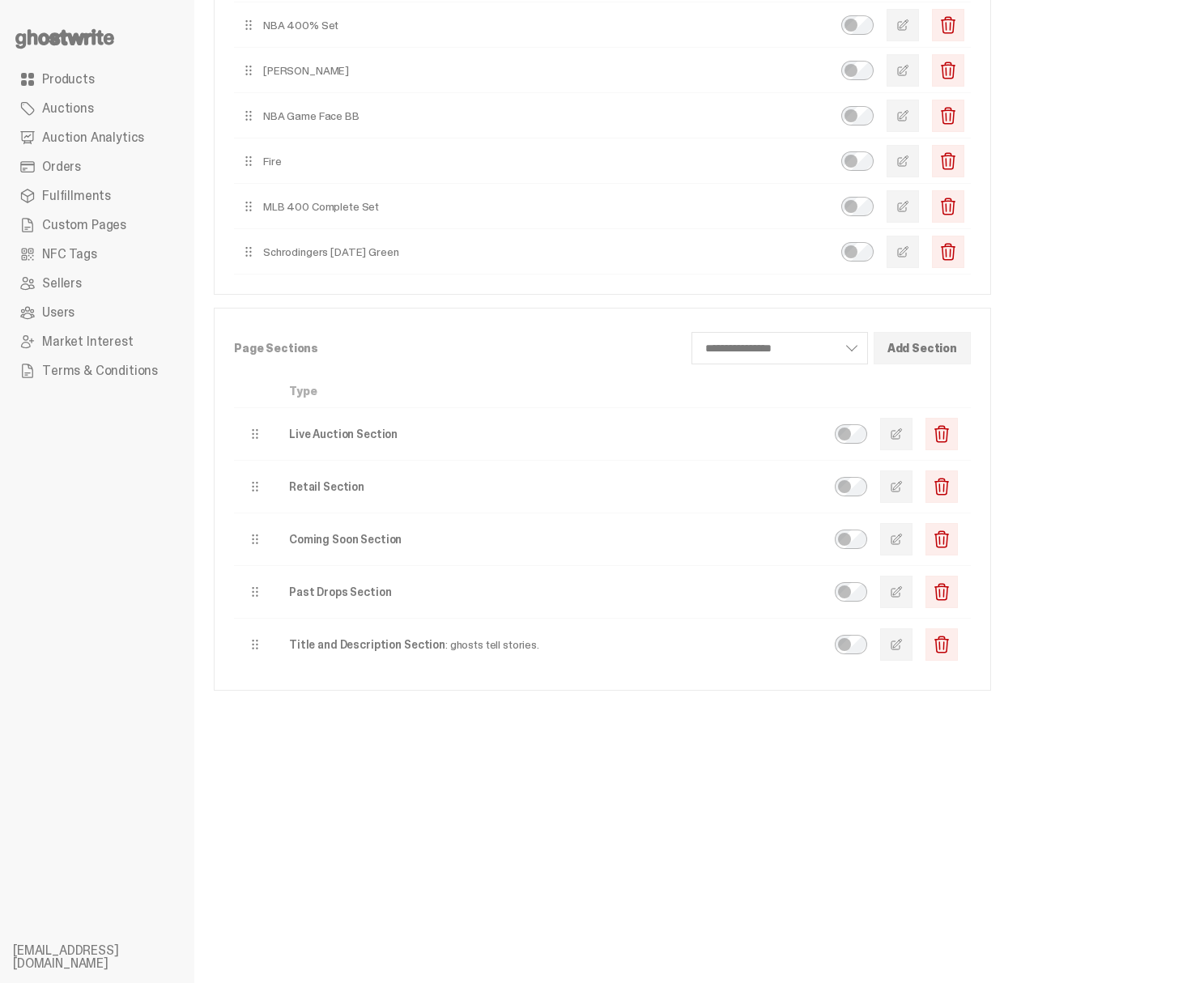
scroll to position [349, 0]
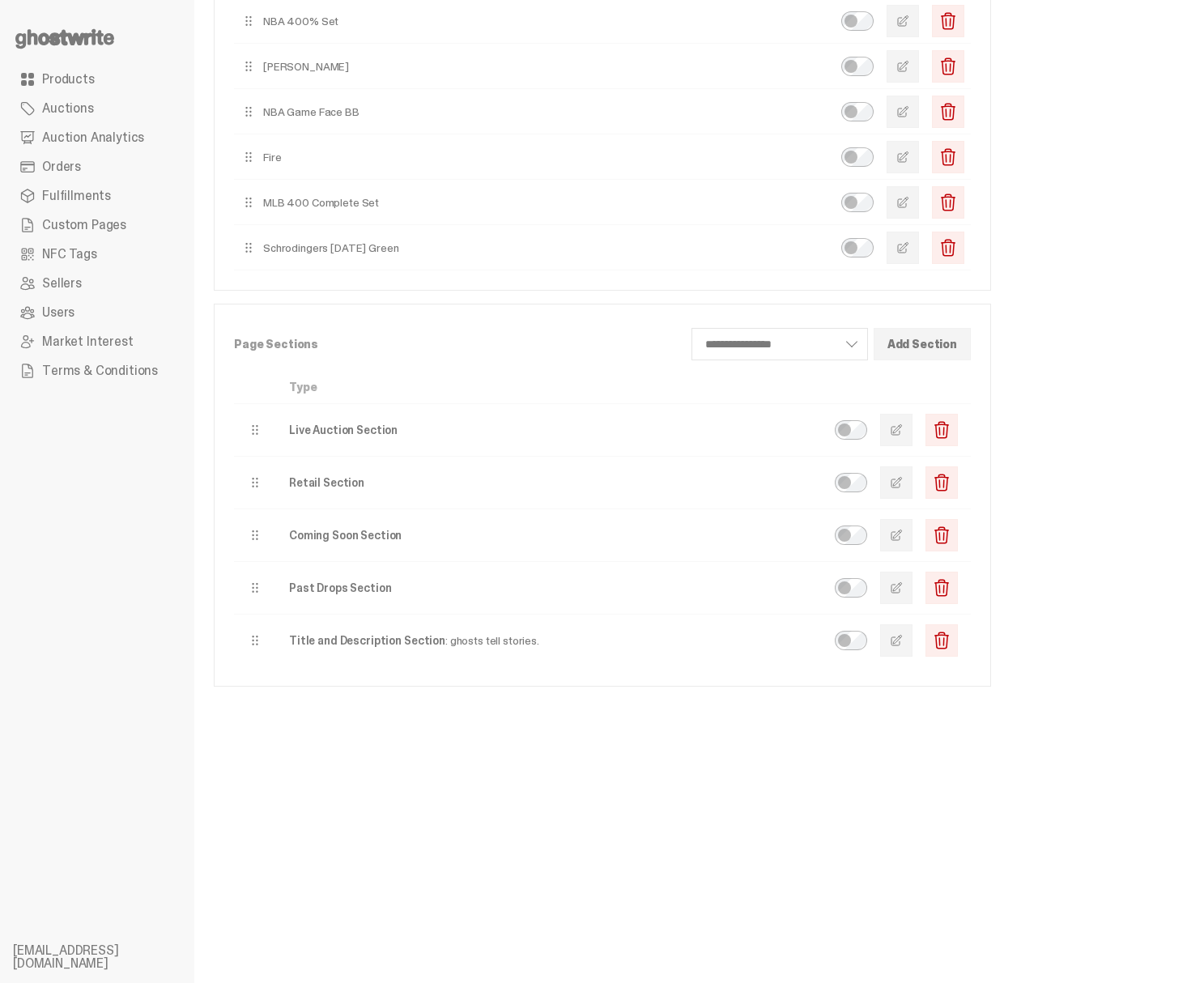
click at [900, 427] on button "button" at bounding box center [896, 429] width 32 height 32
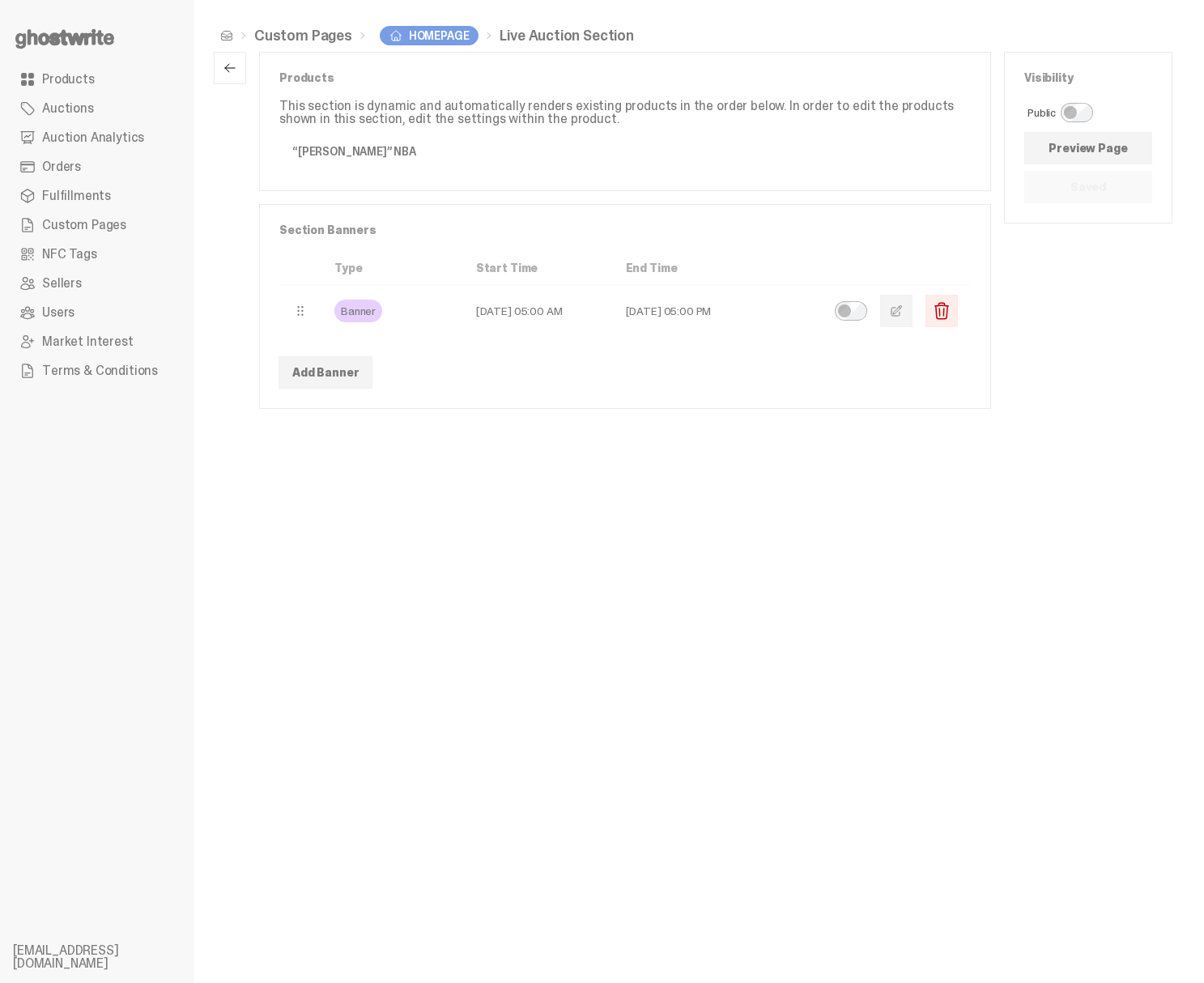
scroll to position [0, 0]
click at [902, 301] on button "button" at bounding box center [896, 310] width 32 height 32
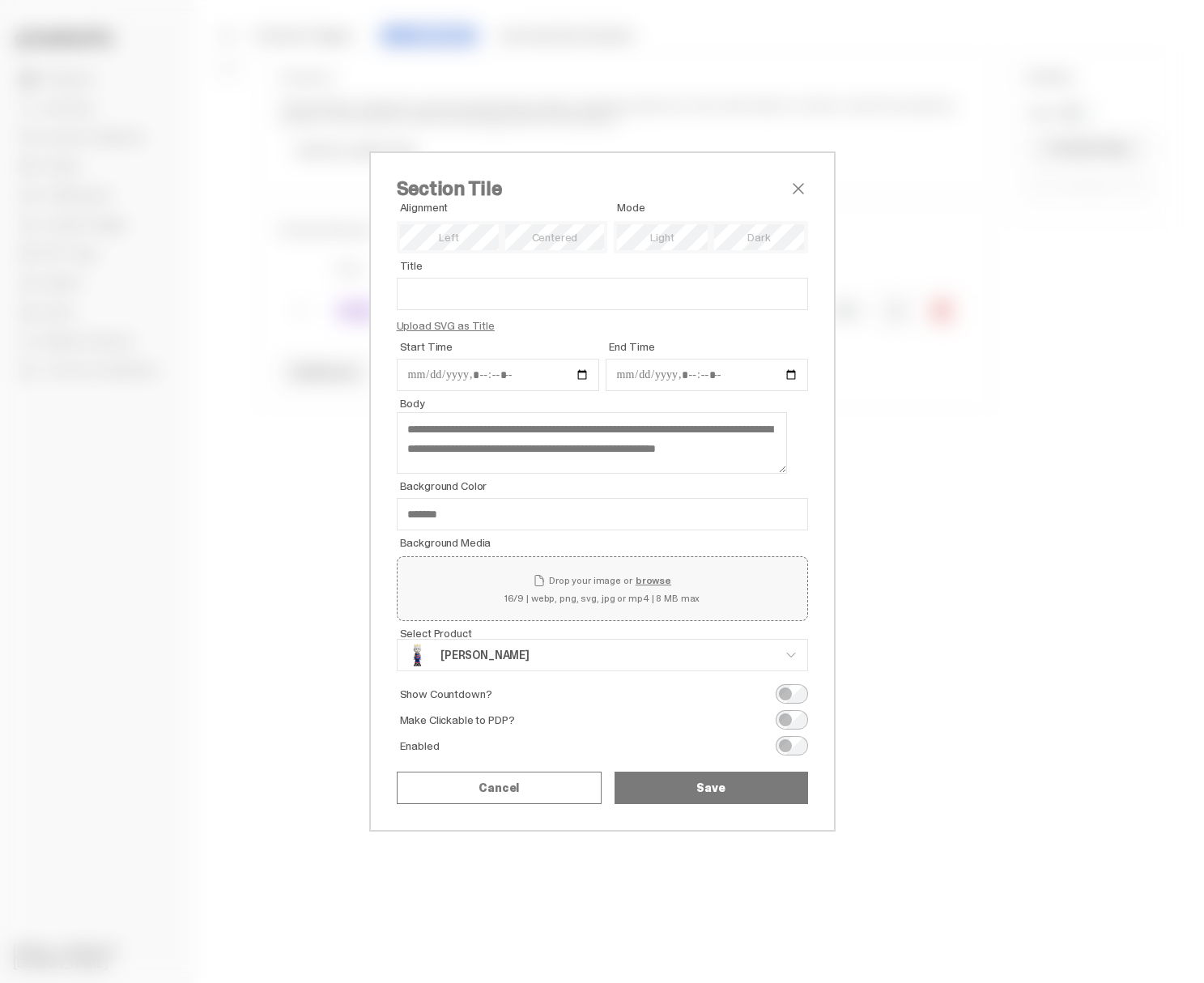
click at [557, 814] on div "Section Tile Alignment Mode Title Upload SVG as Title Start Time End Time Title…" at bounding box center [602, 491] width 466 height 680
click at [555, 799] on button "Cancel" at bounding box center [498, 788] width 205 height 32
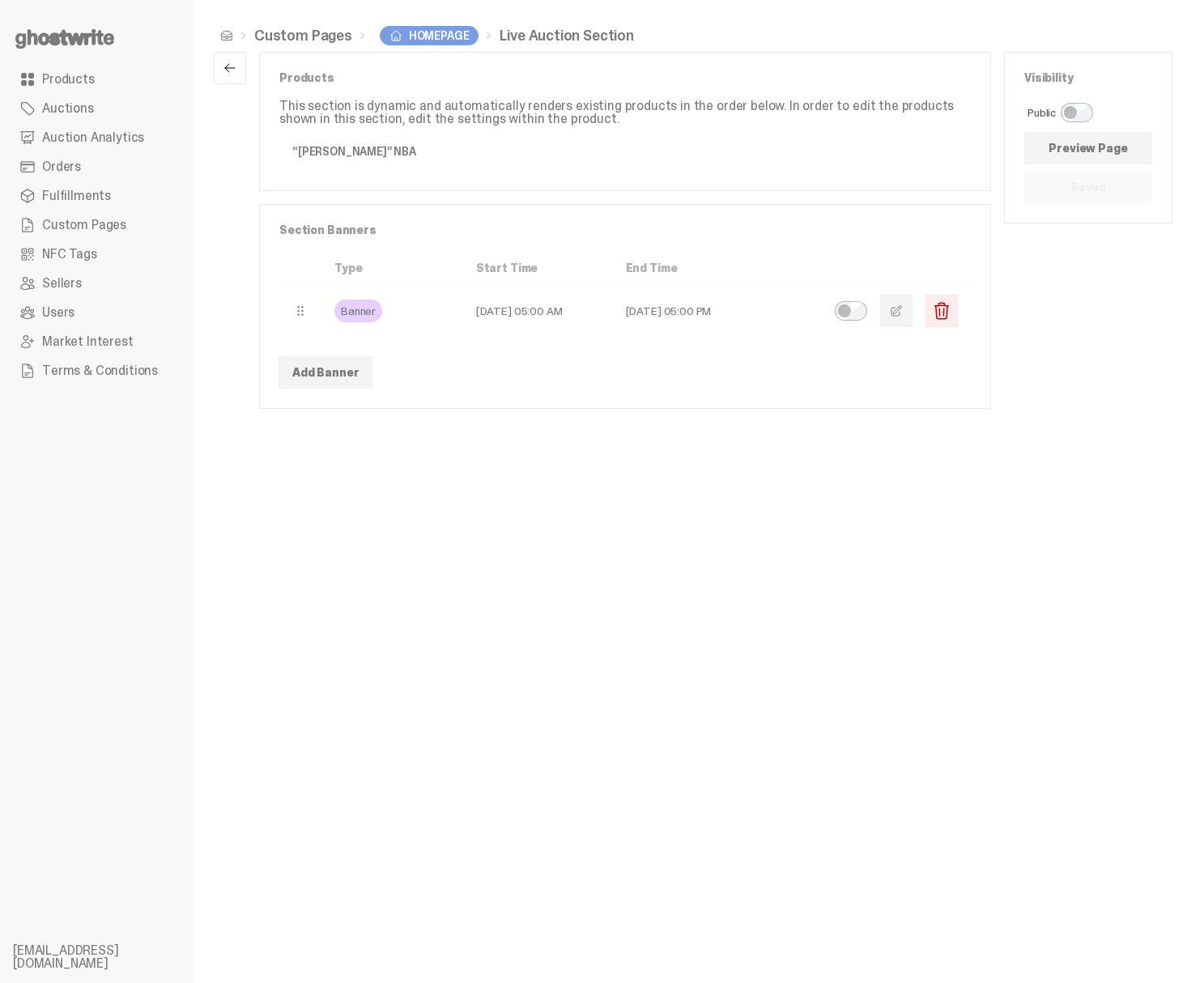
click at [1089, 140] on link "Preview Page" at bounding box center [1088, 148] width 128 height 32
click at [903, 309] on span "button" at bounding box center [896, 310] width 13 height 13
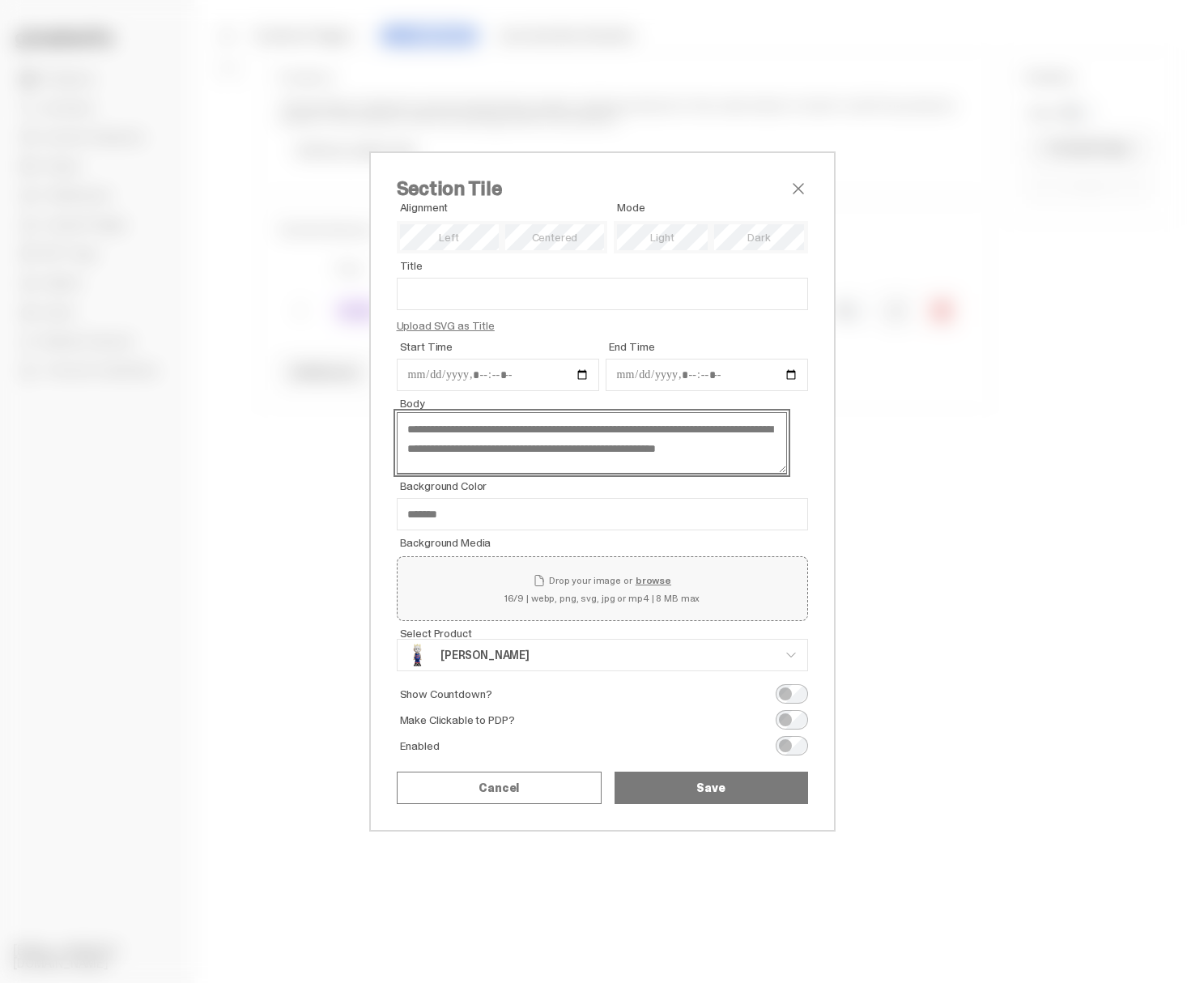
click at [556, 461] on textarea "**********" at bounding box center [591, 443] width 391 height 62
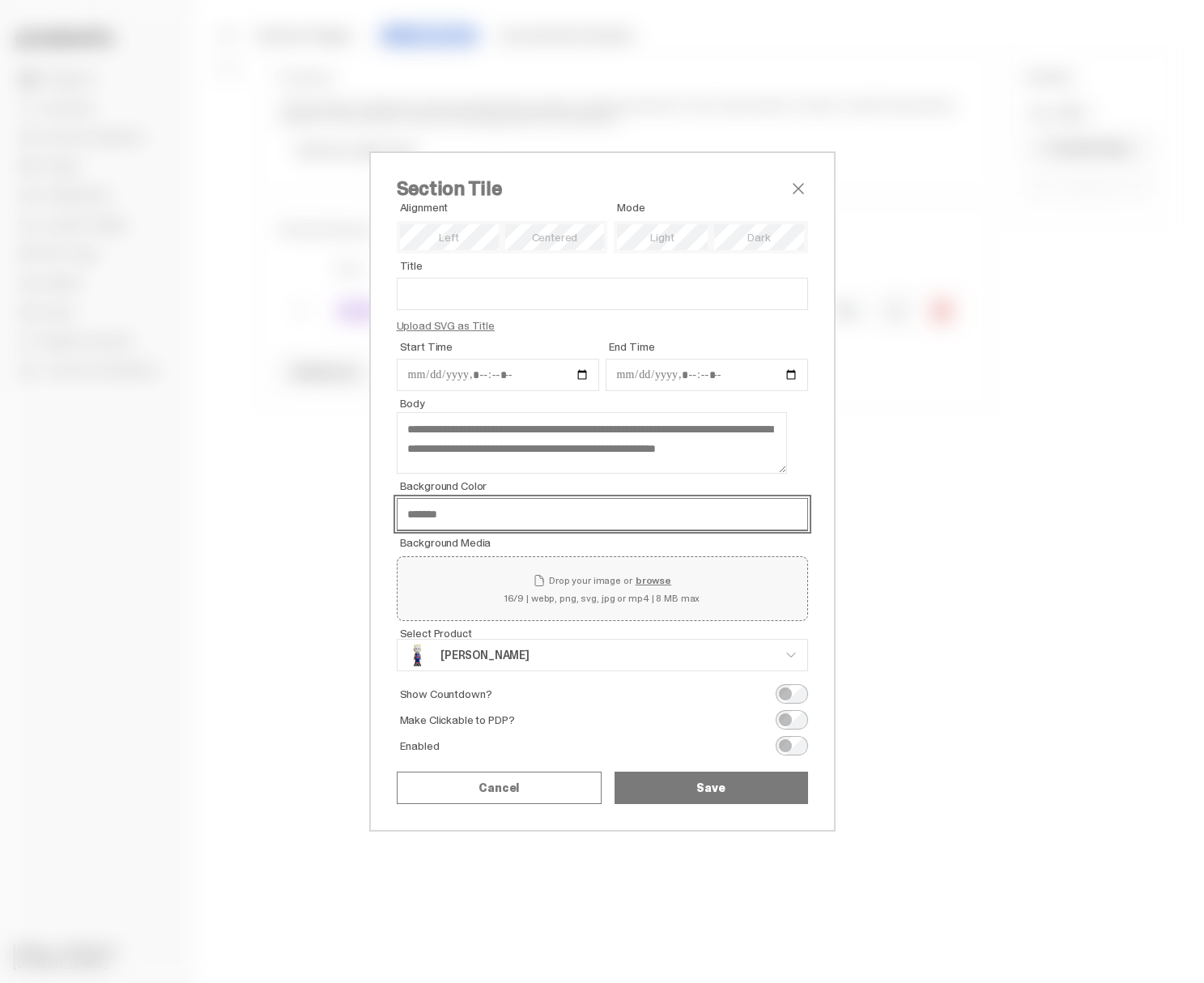
click at [422, 513] on input "*******" at bounding box center [602, 514] width 411 height 32
click at [793, 171] on div "Section Tile Alignment Mode Title Upload SVG as Title Start Time End Time Title…" at bounding box center [602, 491] width 466 height 680
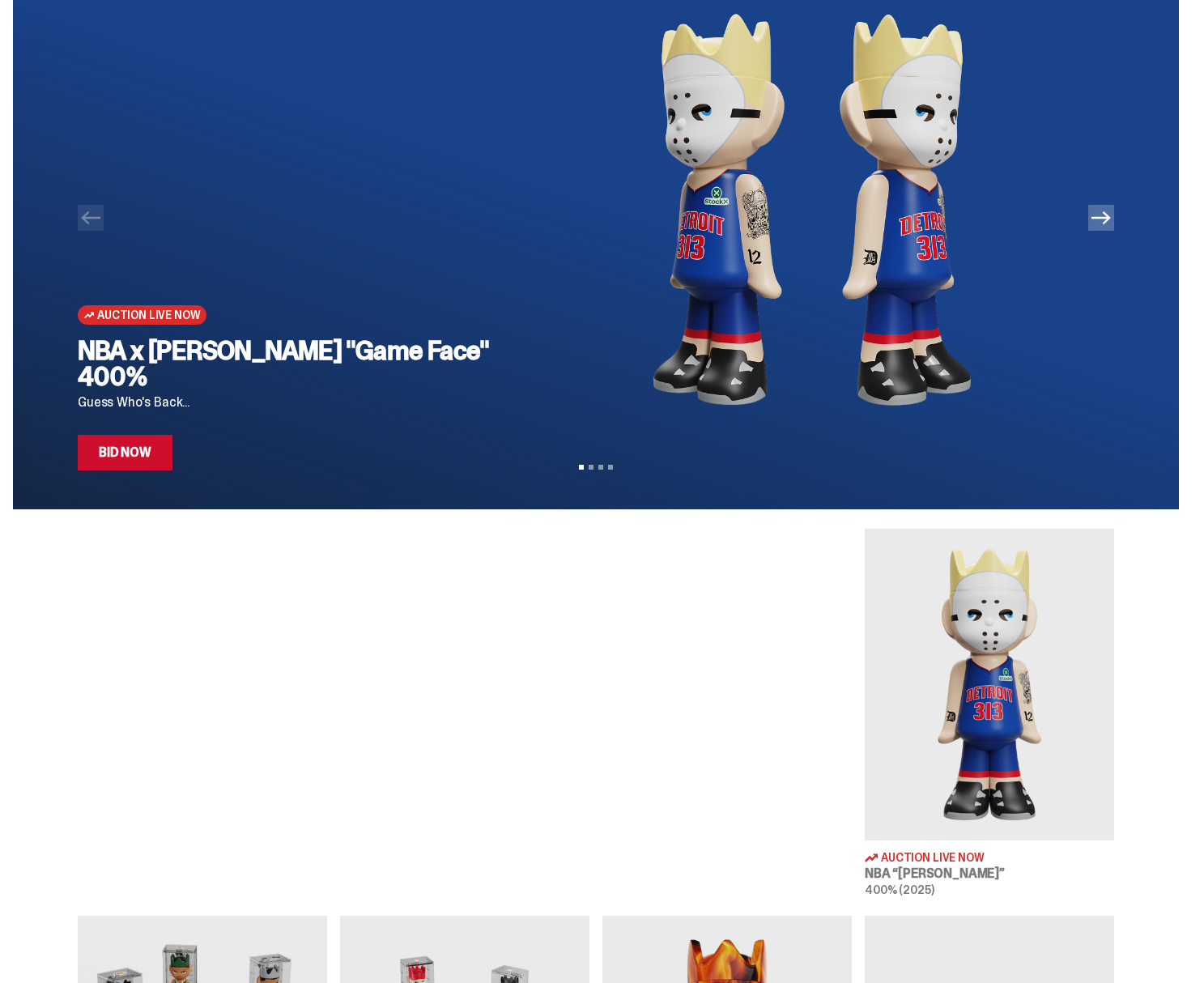
scroll to position [372, 0]
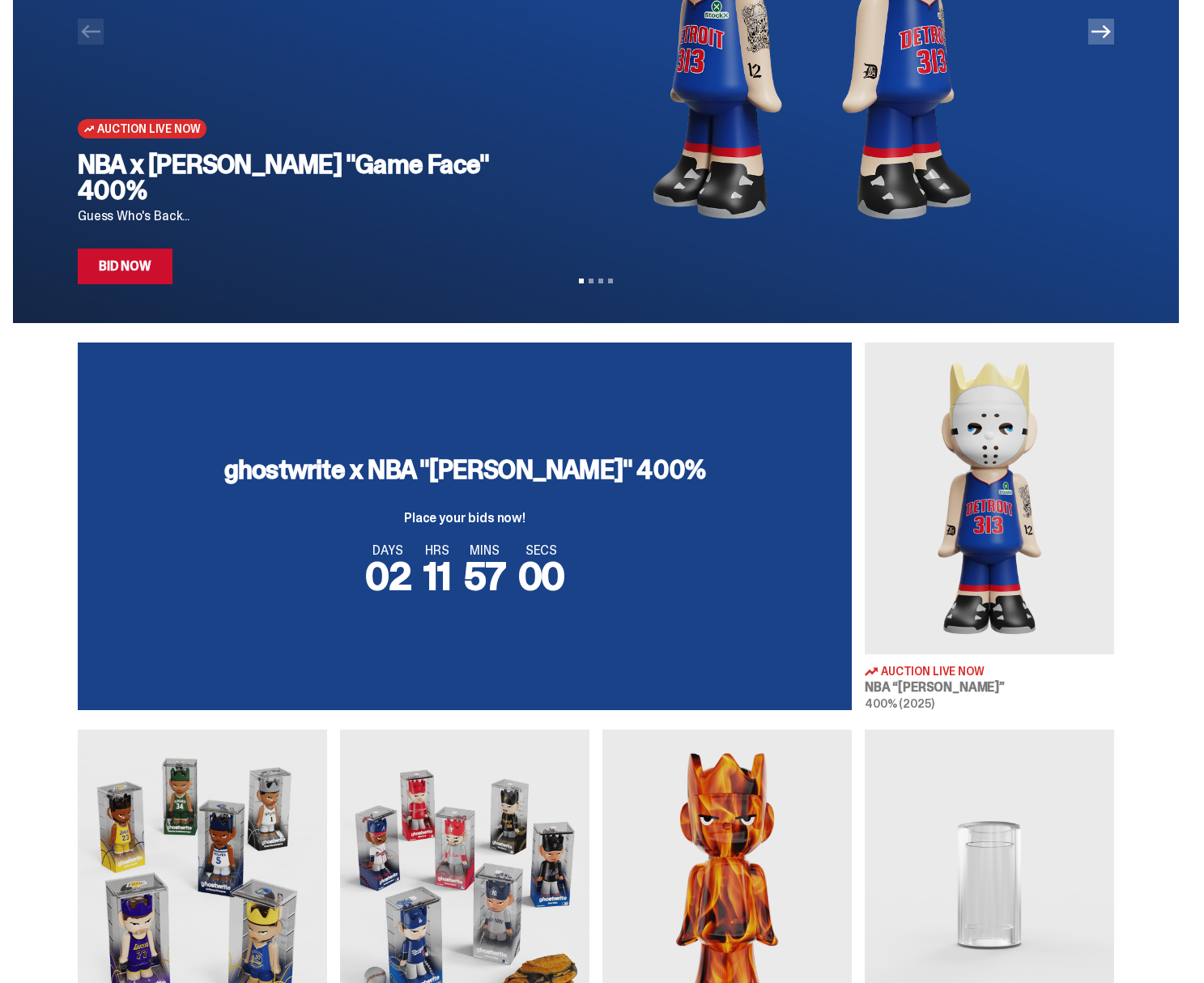
scroll to position [255, 0]
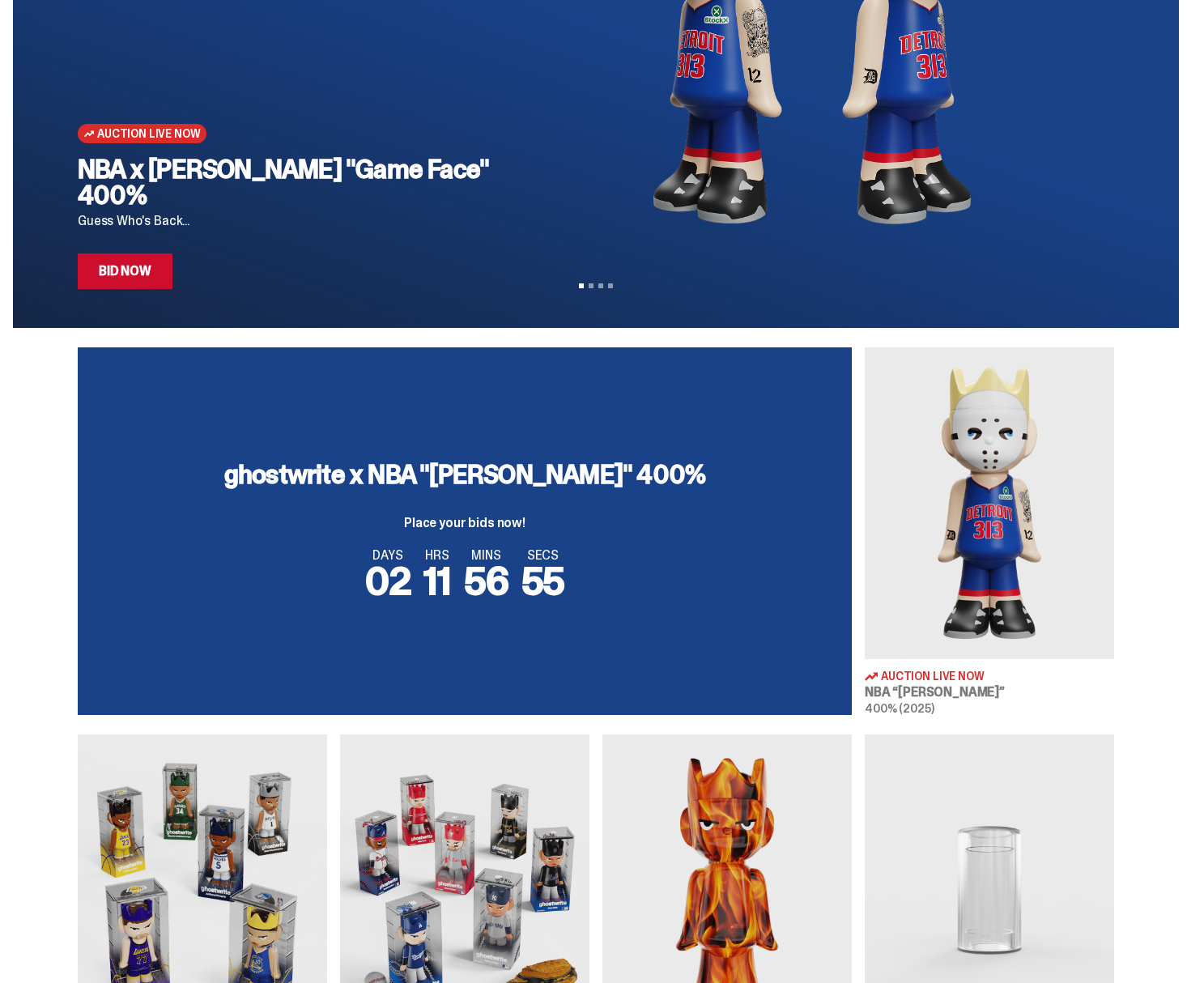
click at [481, 635] on div "ghostwrite x NBA "Eminem" 400% Place your bids now! DAYS 02 HRS 11 MINS 56 SECS…" at bounding box center [464, 530] width 774 height 368
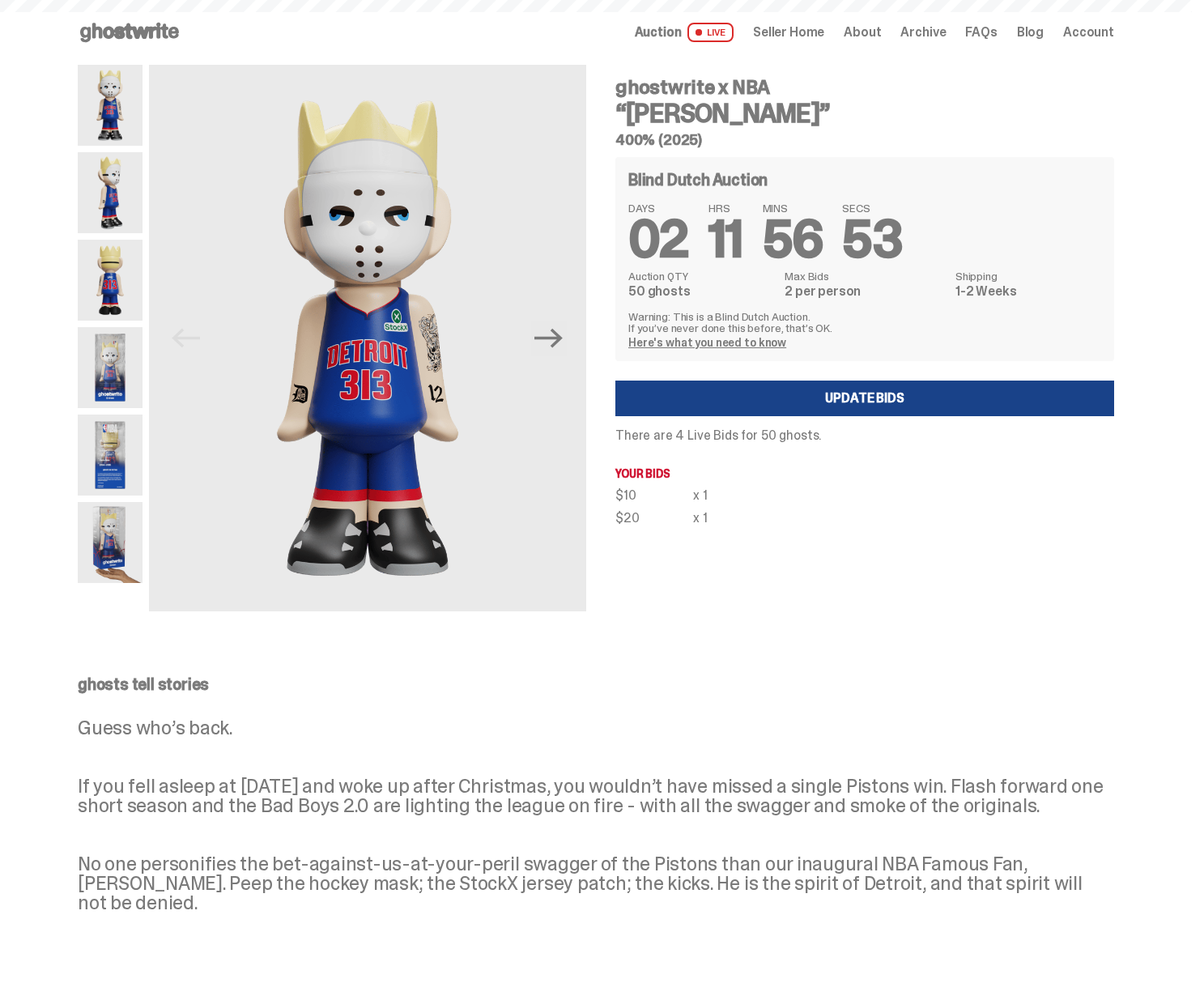
scroll to position [255, 0]
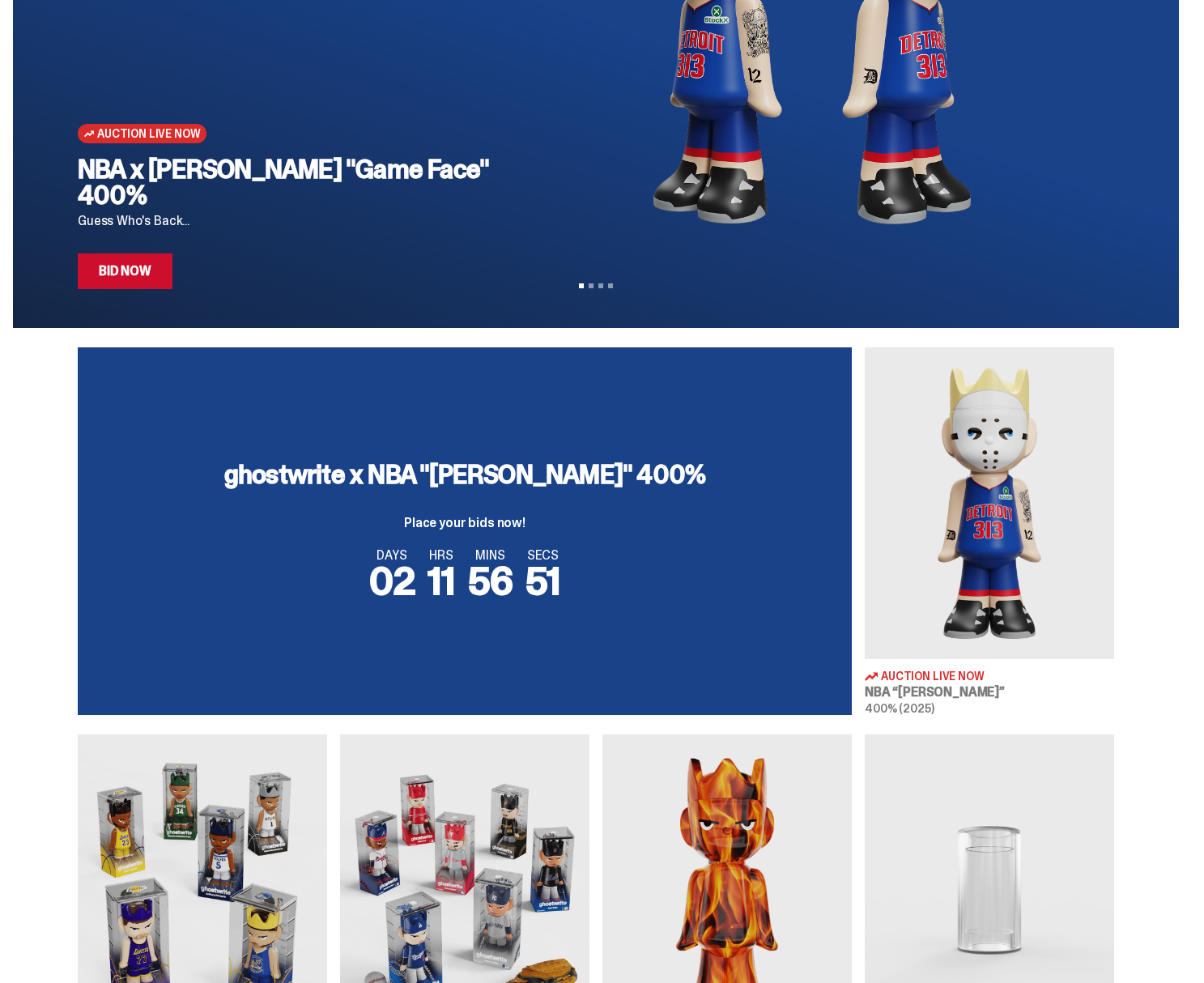
click at [976, 462] on img at bounding box center [989, 503] width 250 height 311
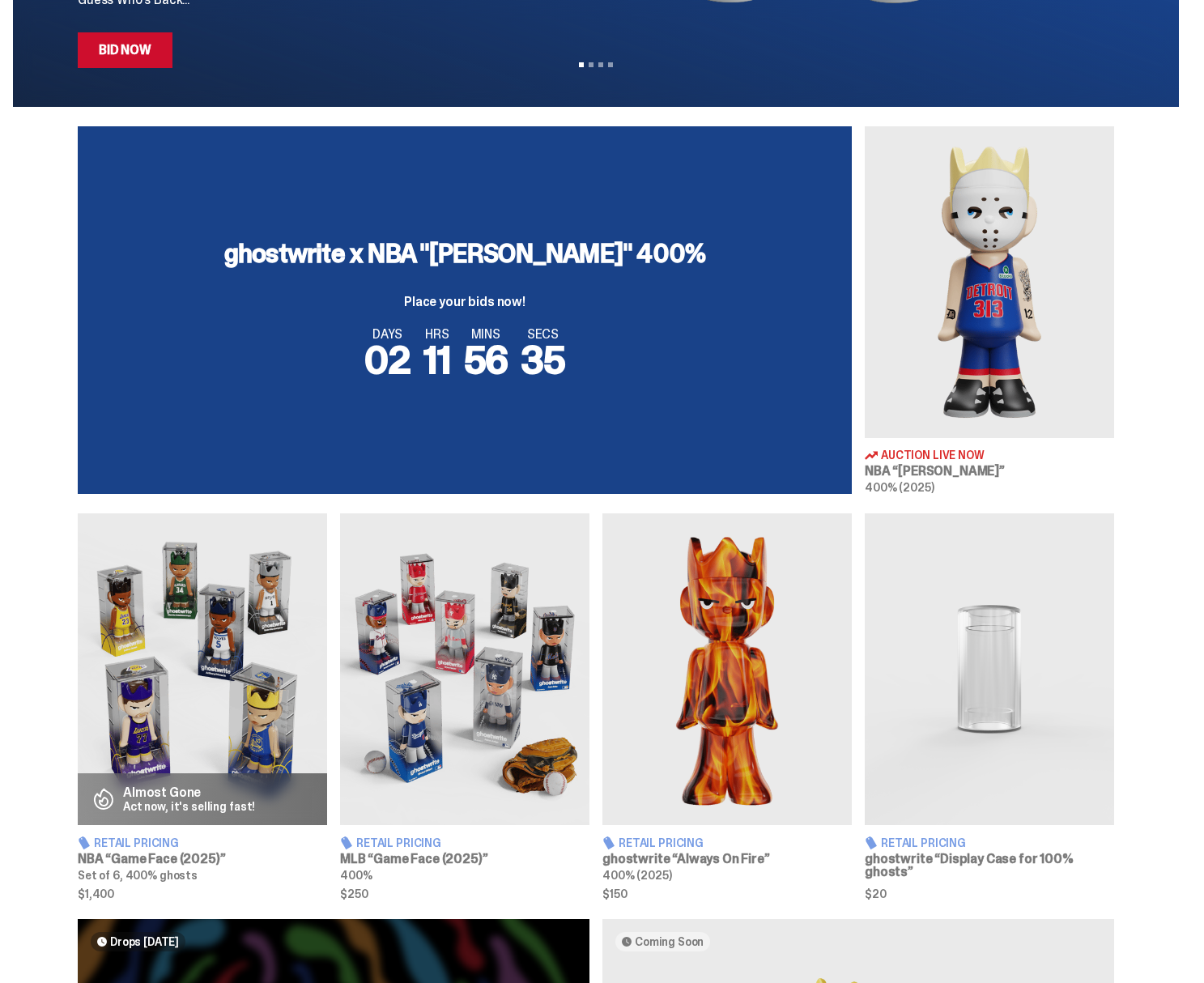
scroll to position [487, 0]
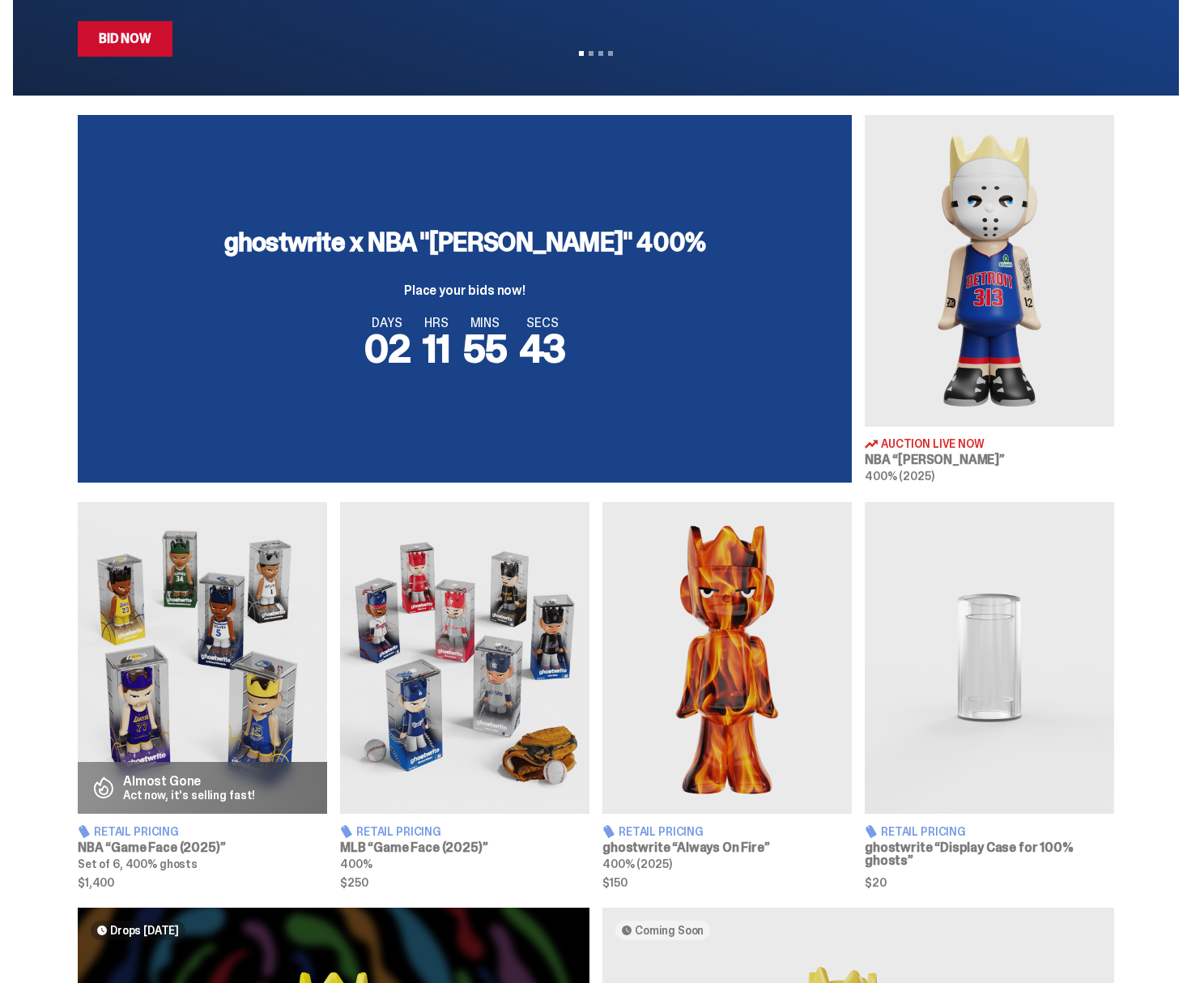
click at [911, 362] on img at bounding box center [989, 271] width 250 height 311
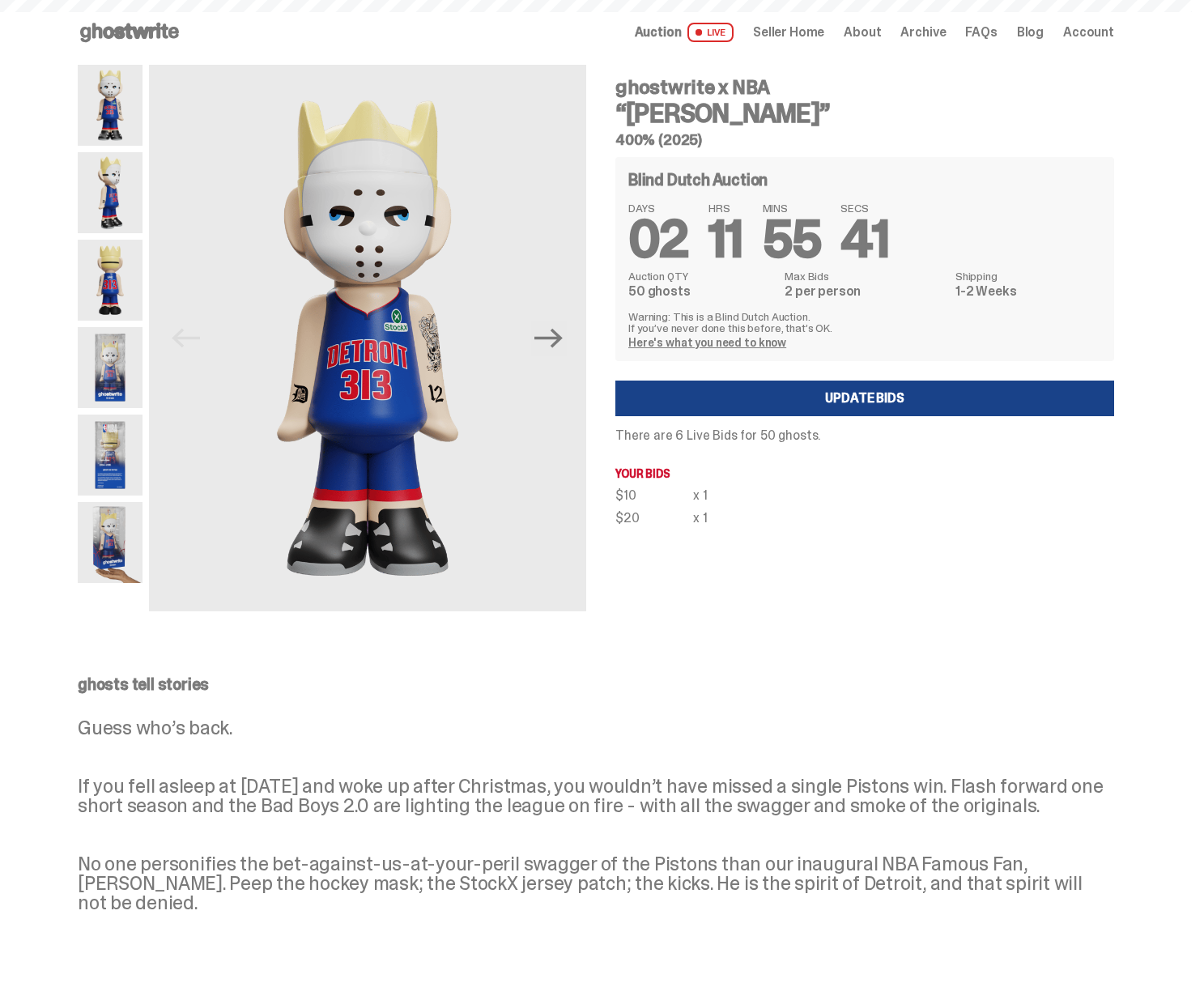
scroll to position [487, 0]
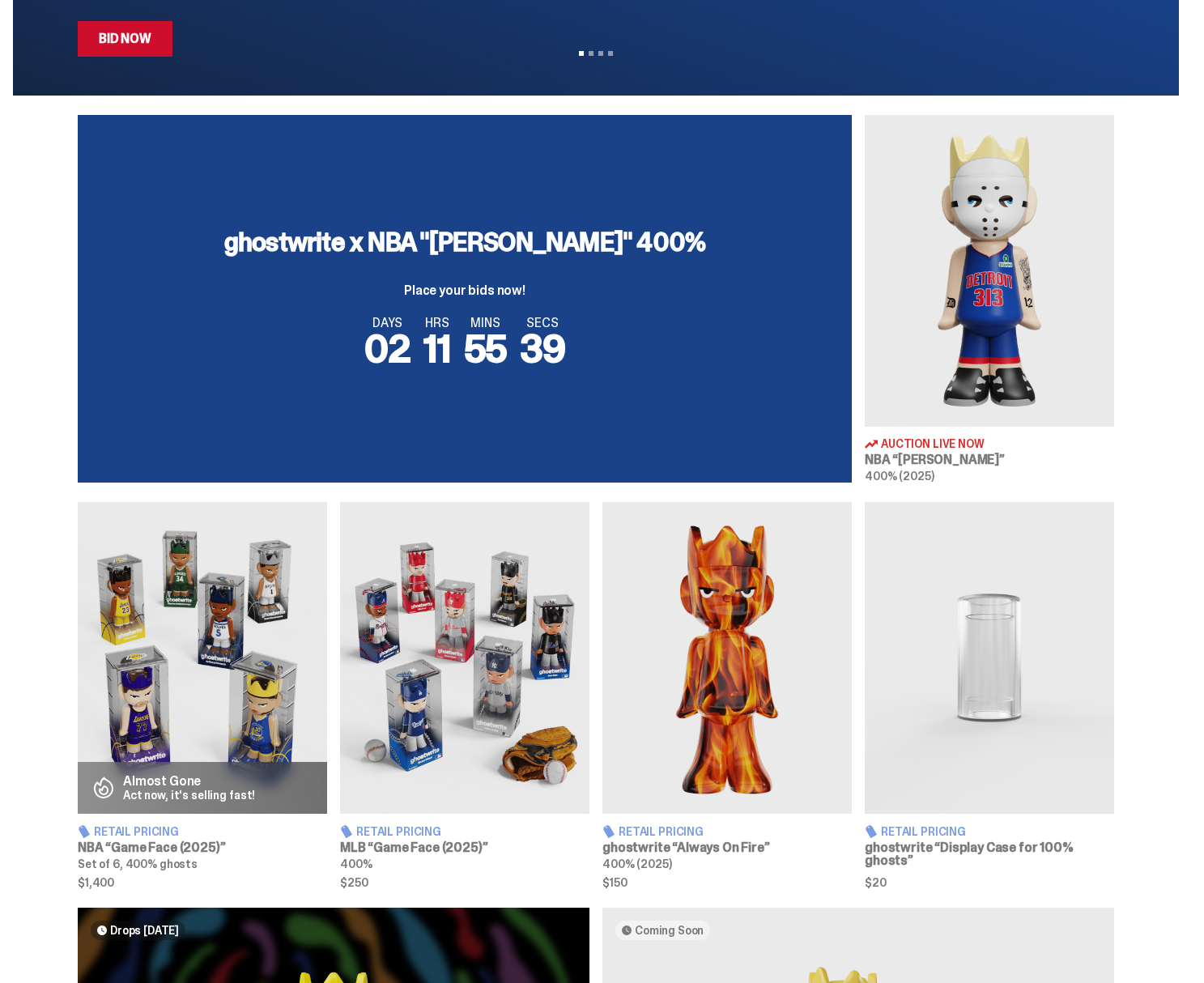
click at [917, 222] on img at bounding box center [989, 271] width 250 height 311
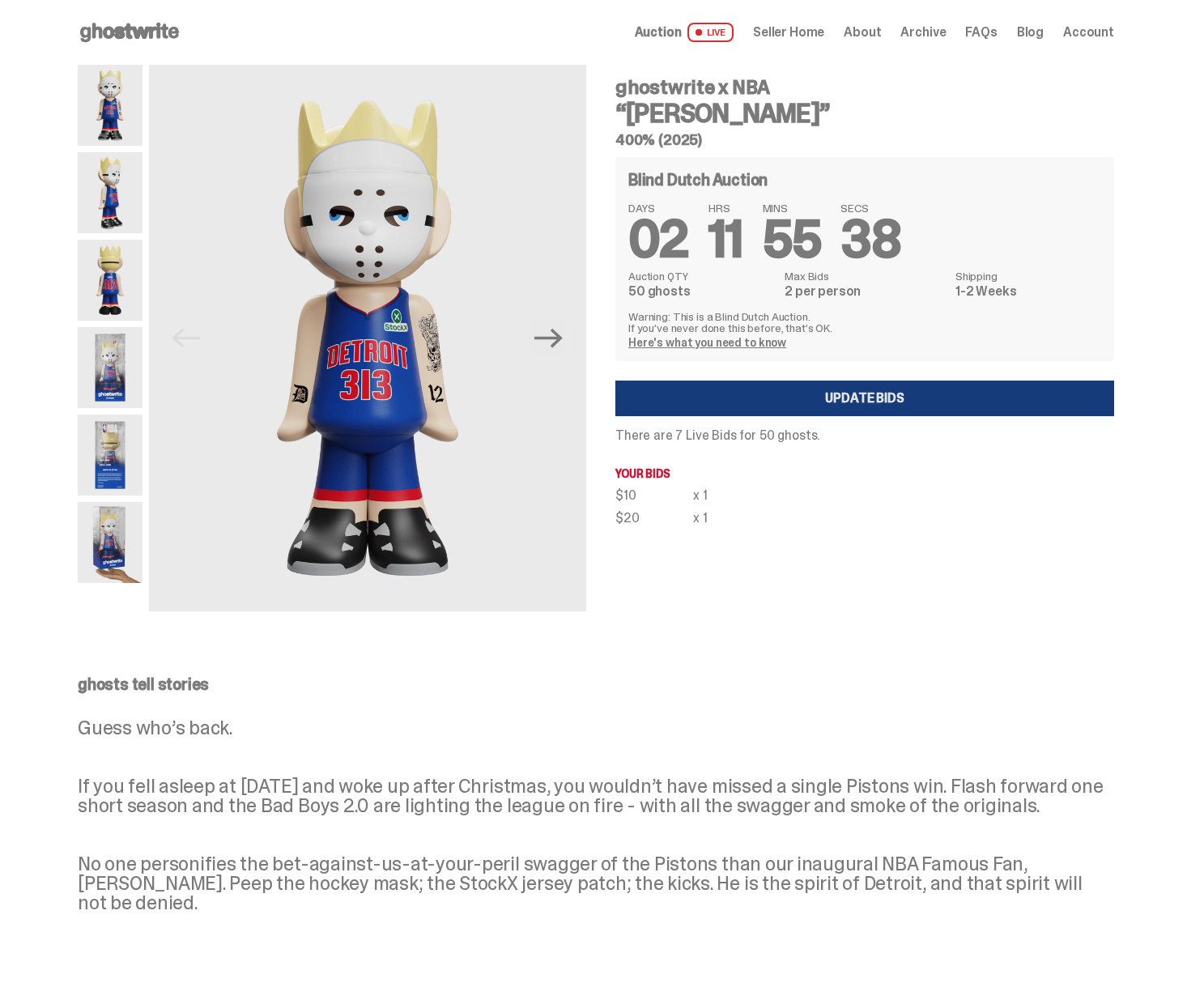
click at [708, 403] on link "Update Bids" at bounding box center [865, 398] width 499 height 36
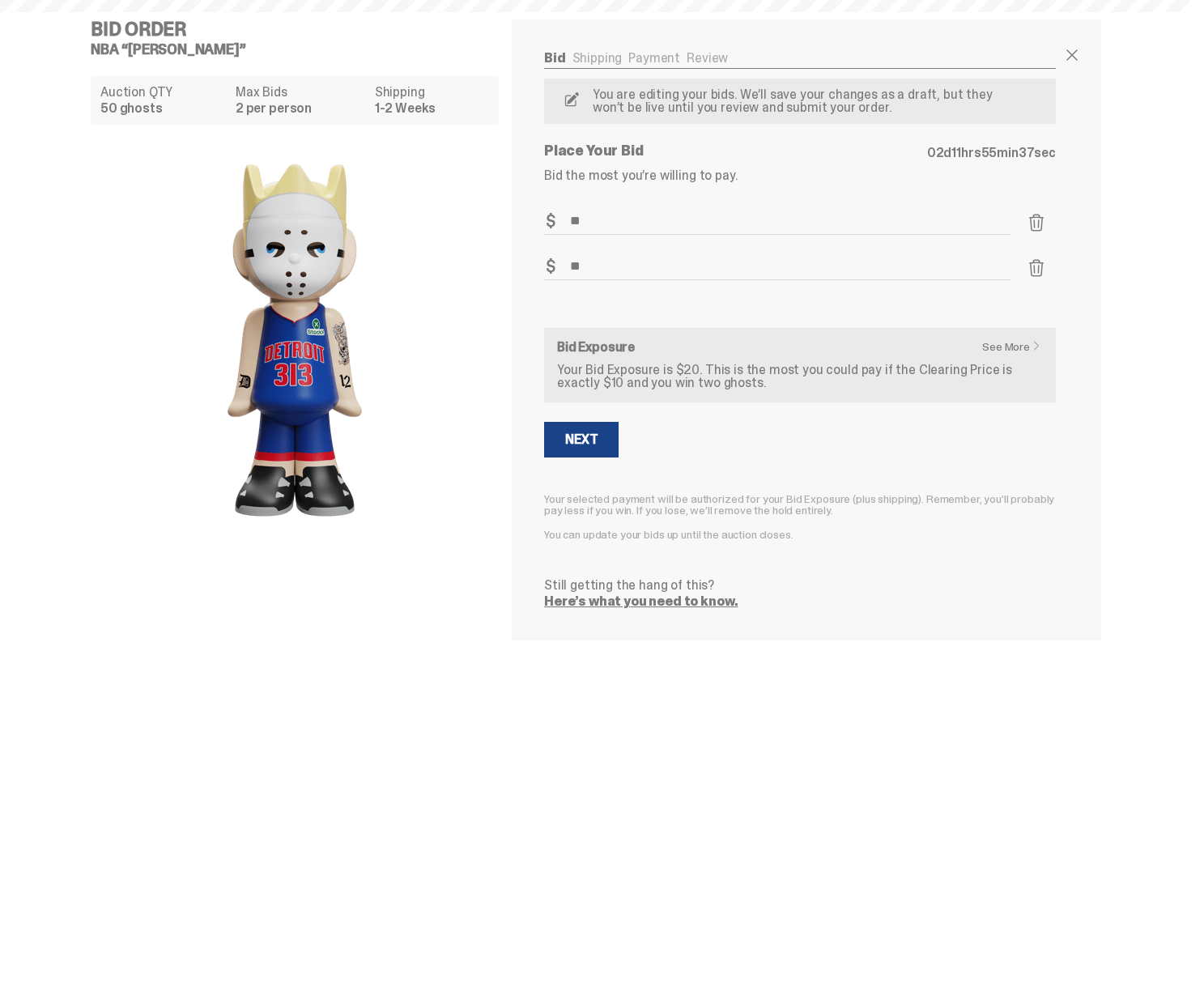
click at [708, 403] on form "Bid Amount $ ** Bid Quantity Qty * Bid Amount $ ** Bid Quantity Qty * See More …" at bounding box center [800, 408] width 512 height 400
click at [585, 439] on div "Next" at bounding box center [581, 439] width 32 height 13
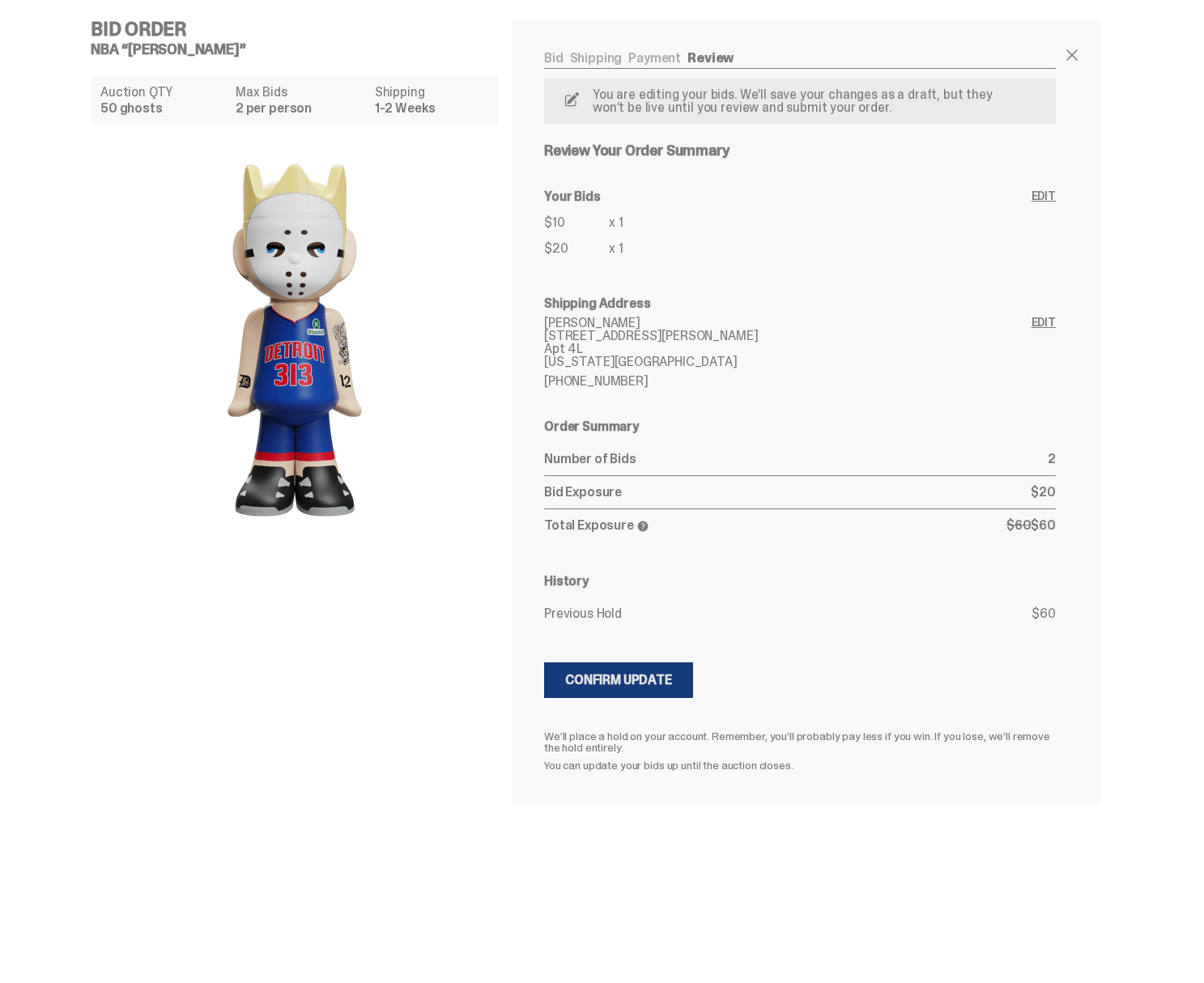
click at [609, 686] on div "Confirm Update" at bounding box center [618, 680] width 106 height 13
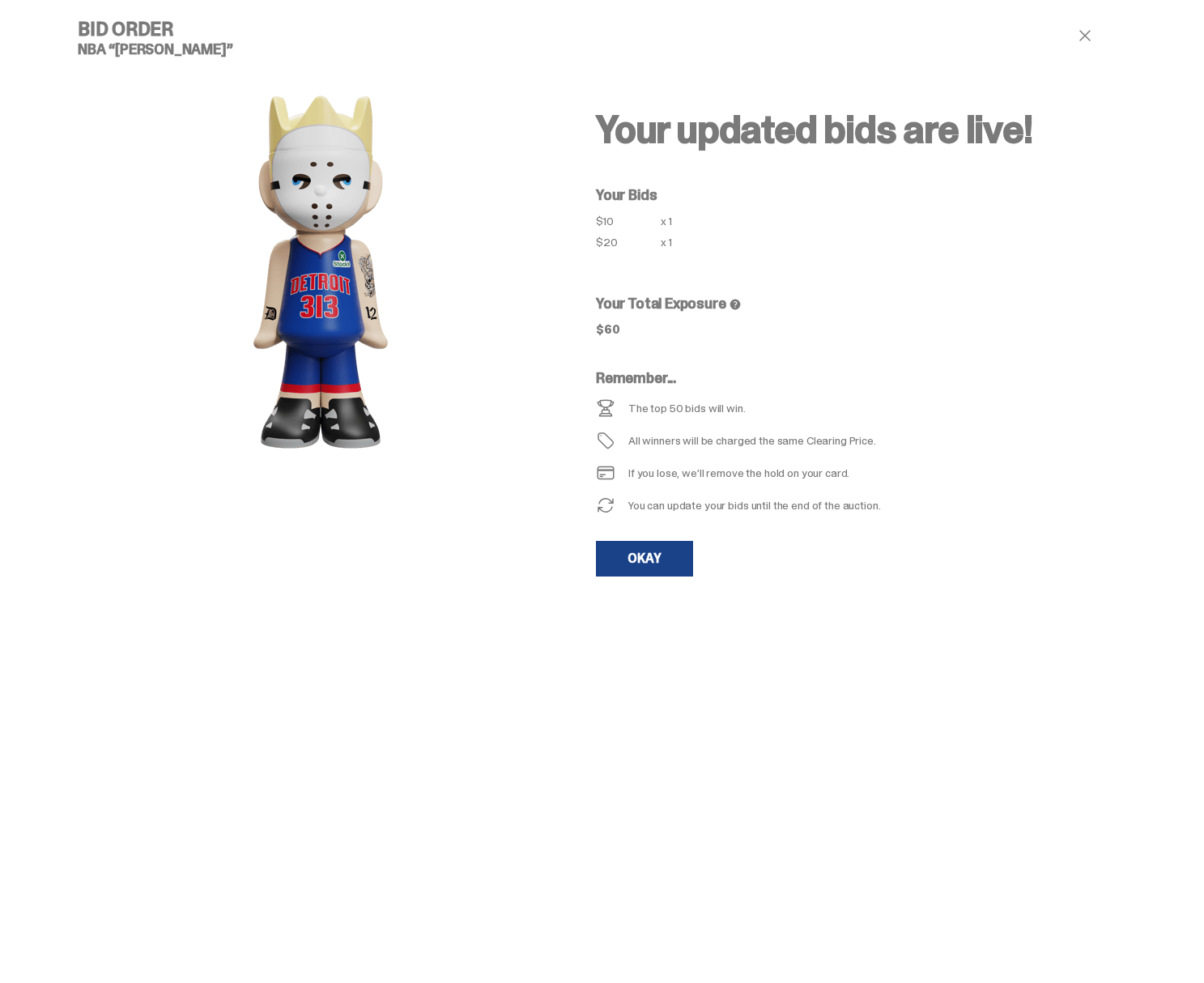
click at [137, 21] on h4 "Bid Order" at bounding box center [320, 30] width 486 height 20
click at [631, 541] on link "OKAY" at bounding box center [644, 559] width 98 height 36
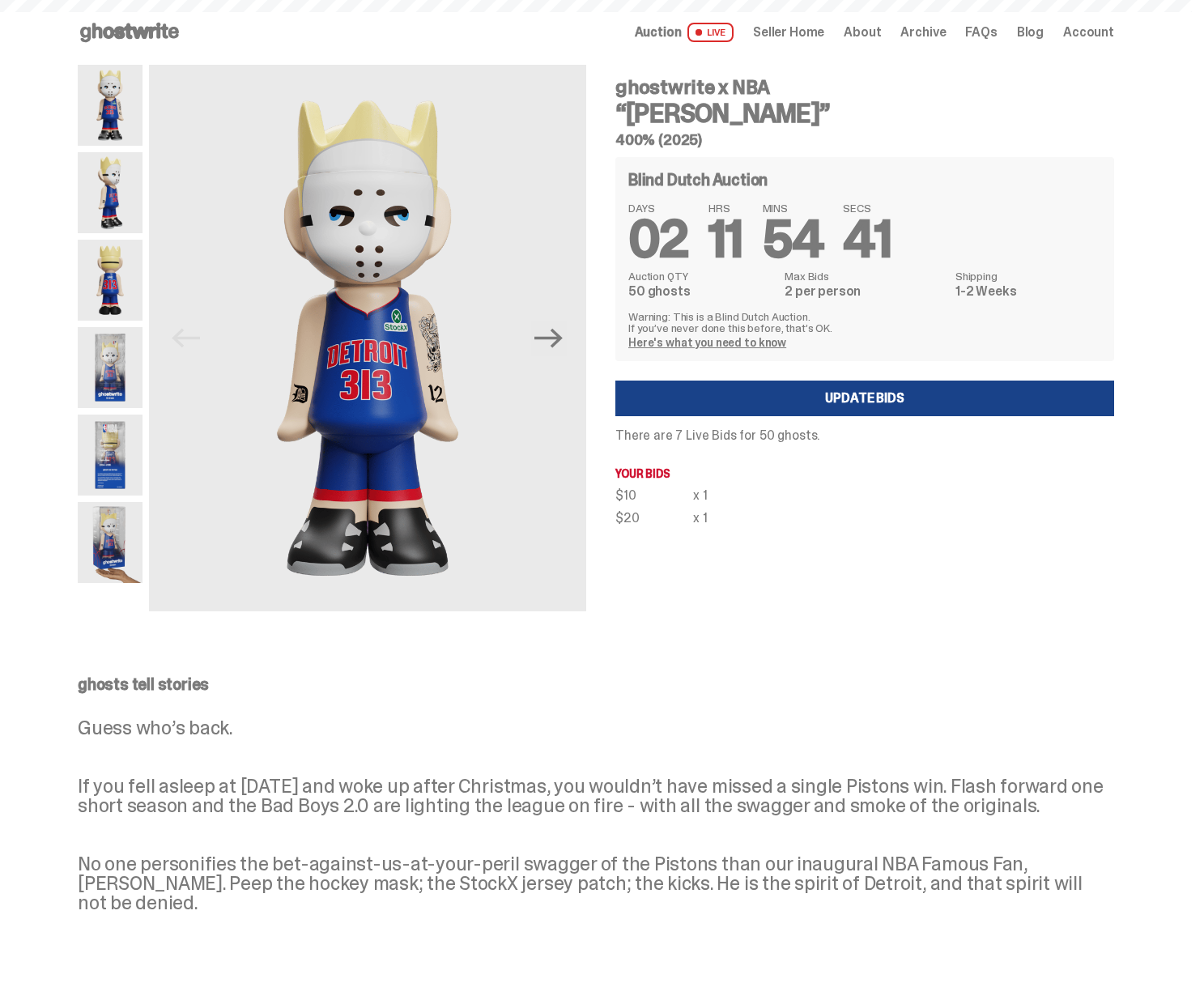
click at [631, 545] on div "ghostwrite x NBA “Eminem” 400% (2025) Blind Dutch Auction DAYS 02 HRS 11 MINS 5…" at bounding box center [854, 337] width 518 height 547
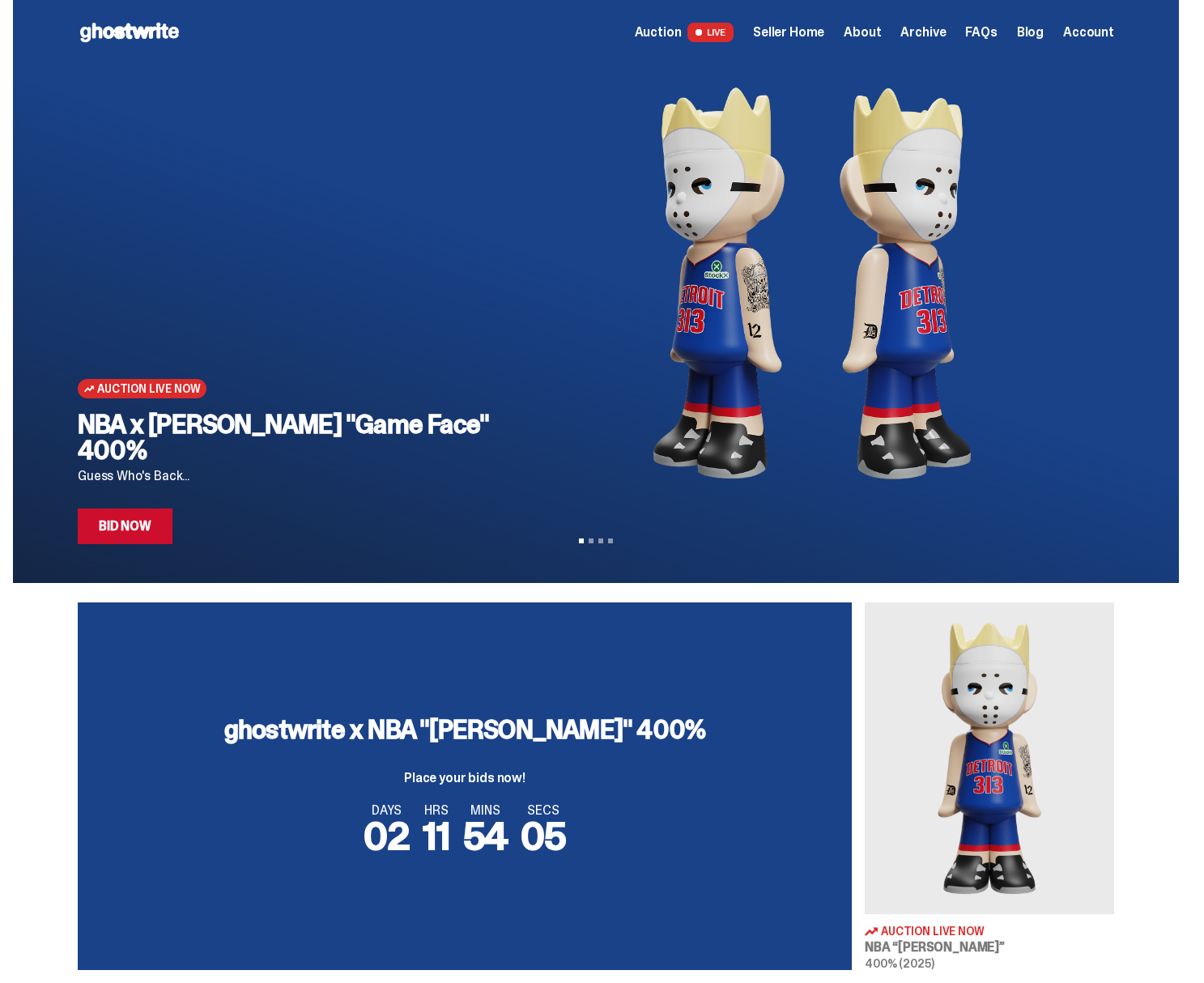
click at [796, 35] on span "Seller Home" at bounding box center [789, 32] width 72 height 13
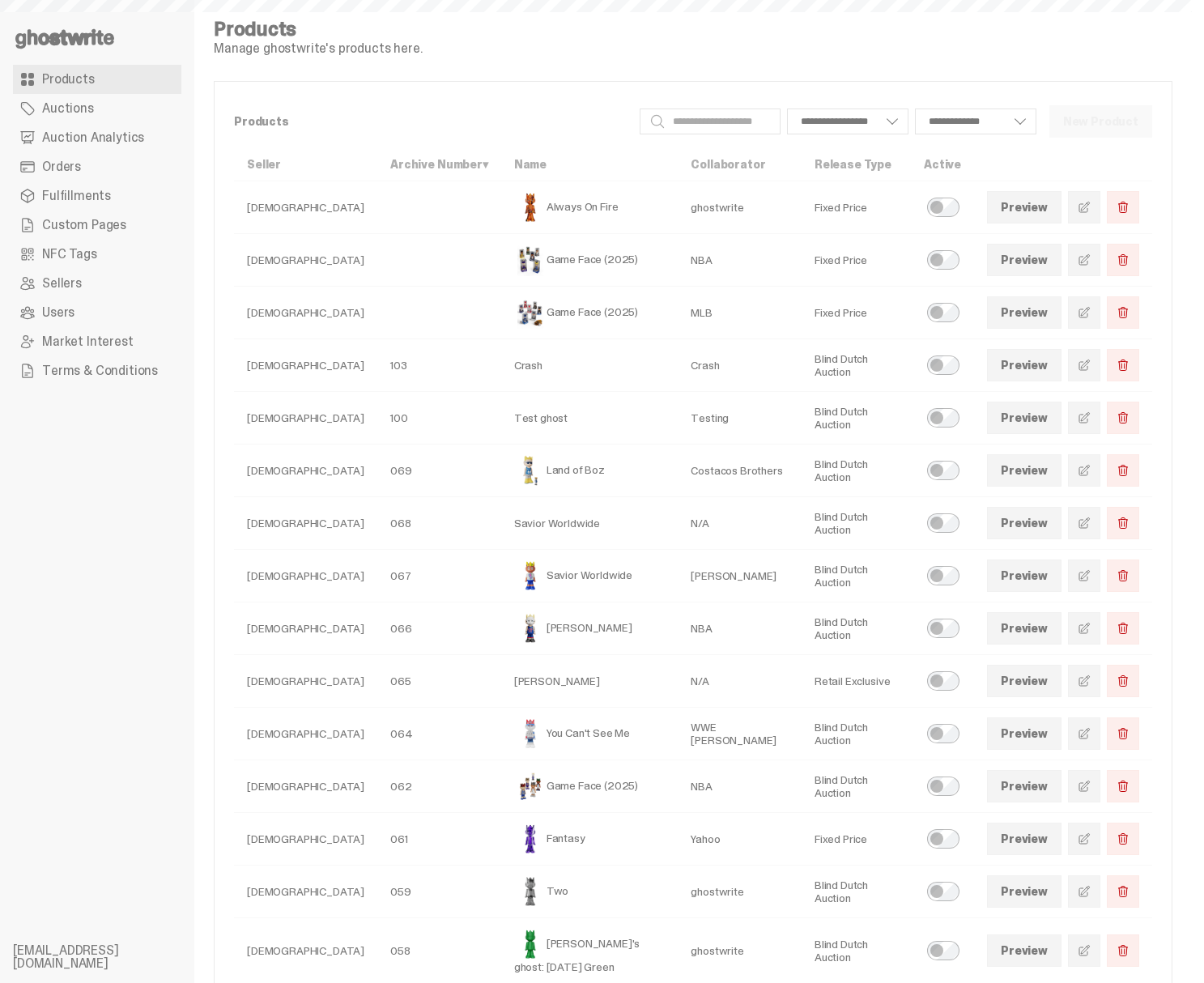
select select
click at [98, 137] on span "Auction Analytics" at bounding box center [93, 138] width 102 height 13
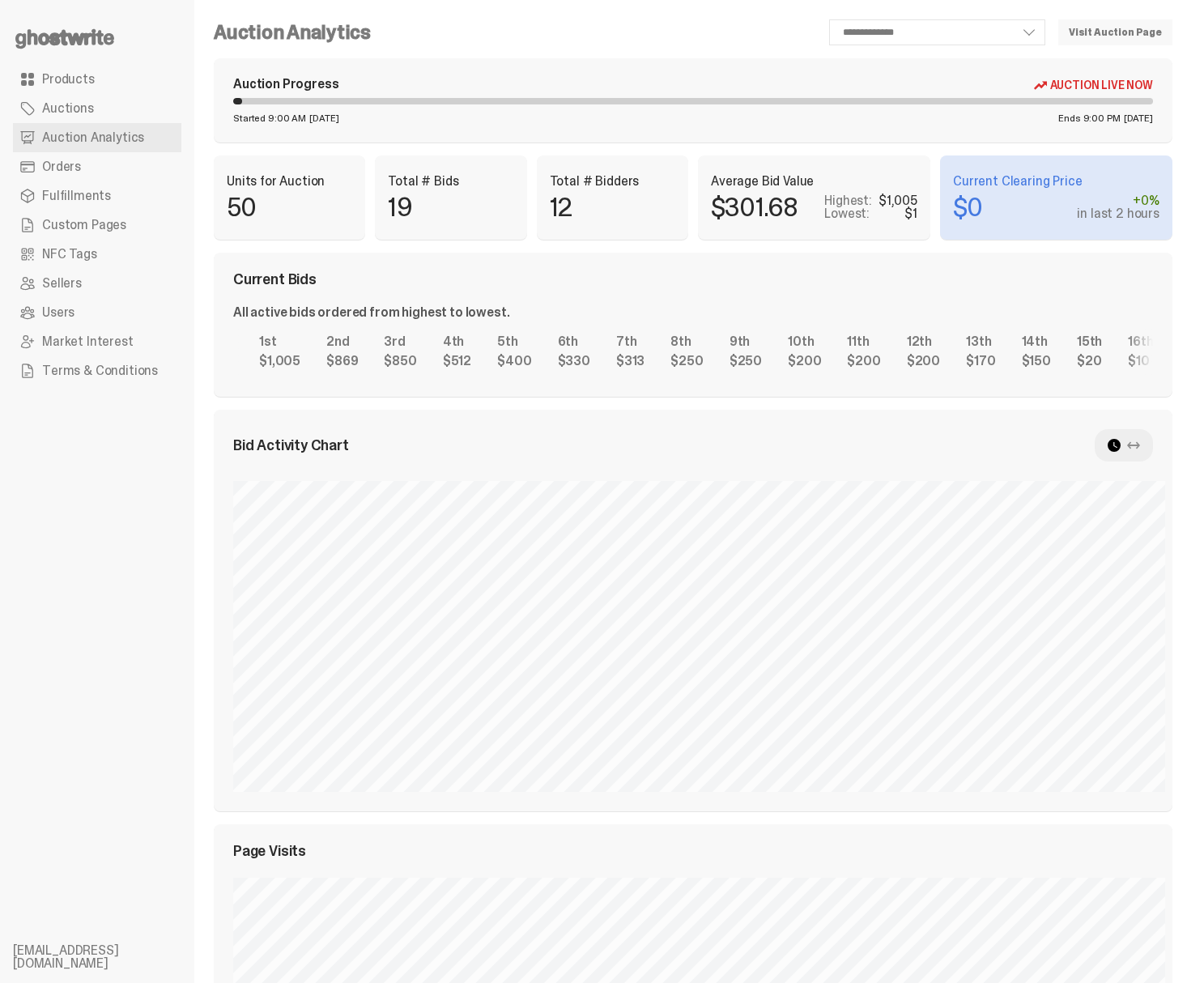
select select "**"
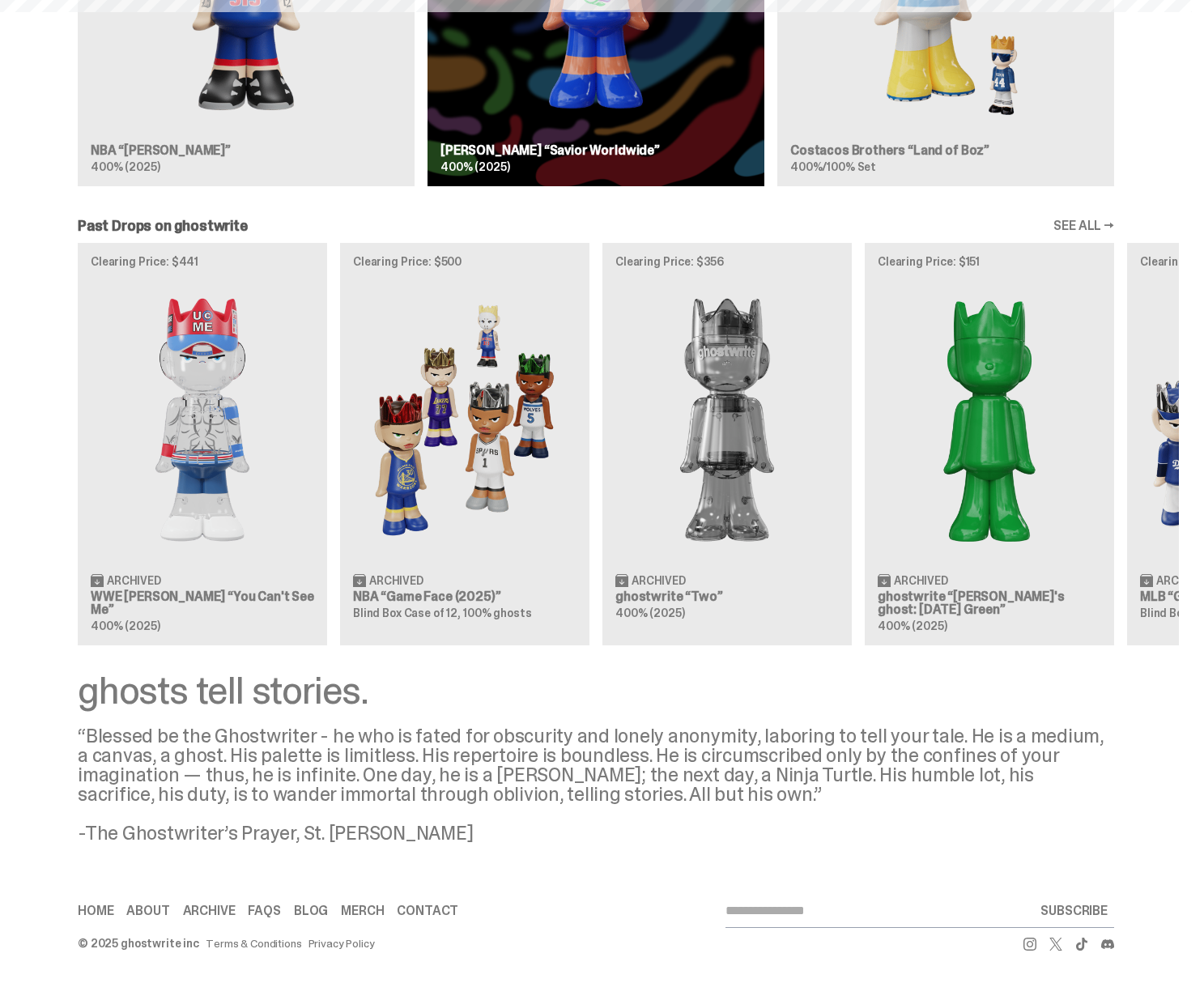
scroll to position [1382, 0]
